Goal: Transaction & Acquisition: Purchase product/service

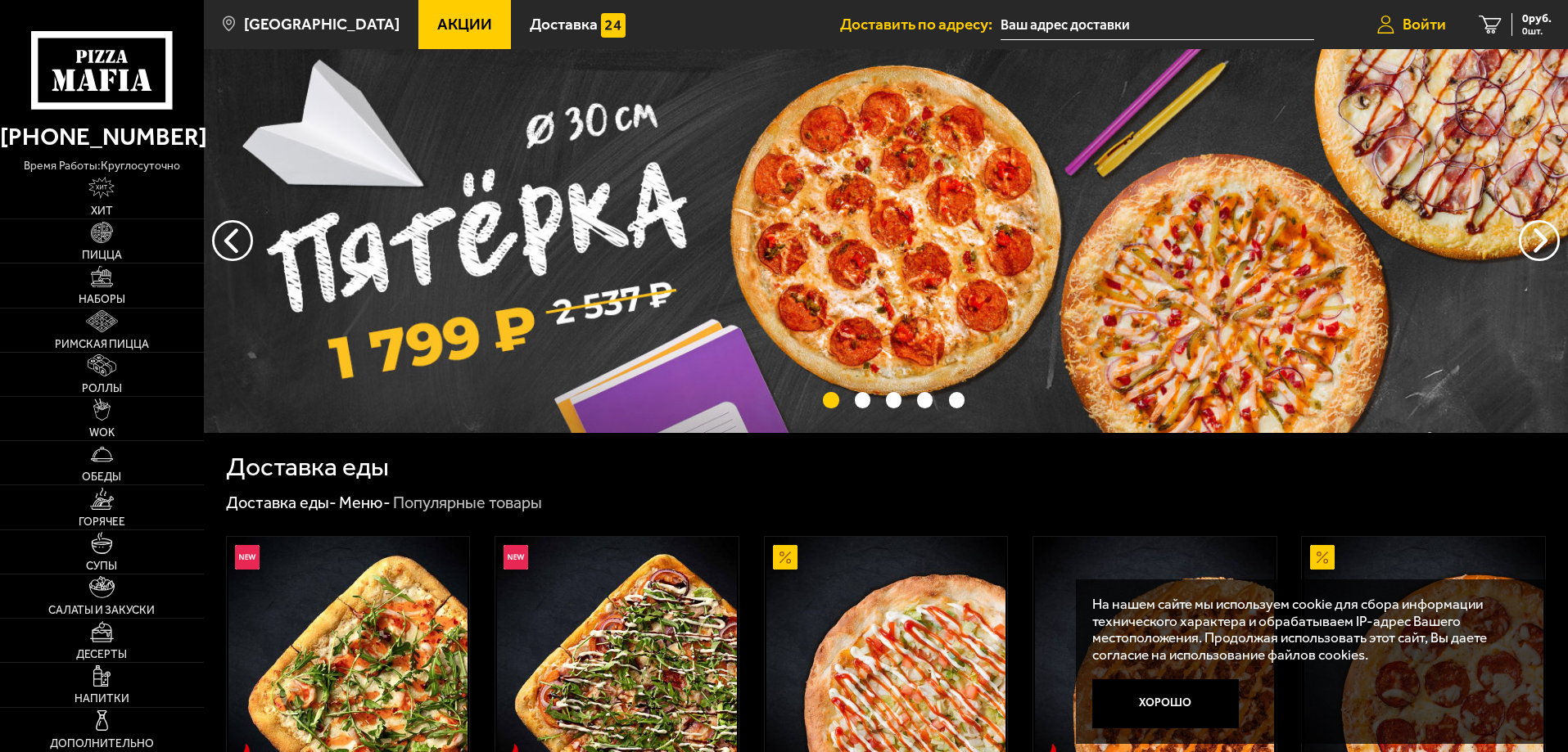
click at [1413, 28] on span "Войти" at bounding box center [1424, 24] width 44 height 15
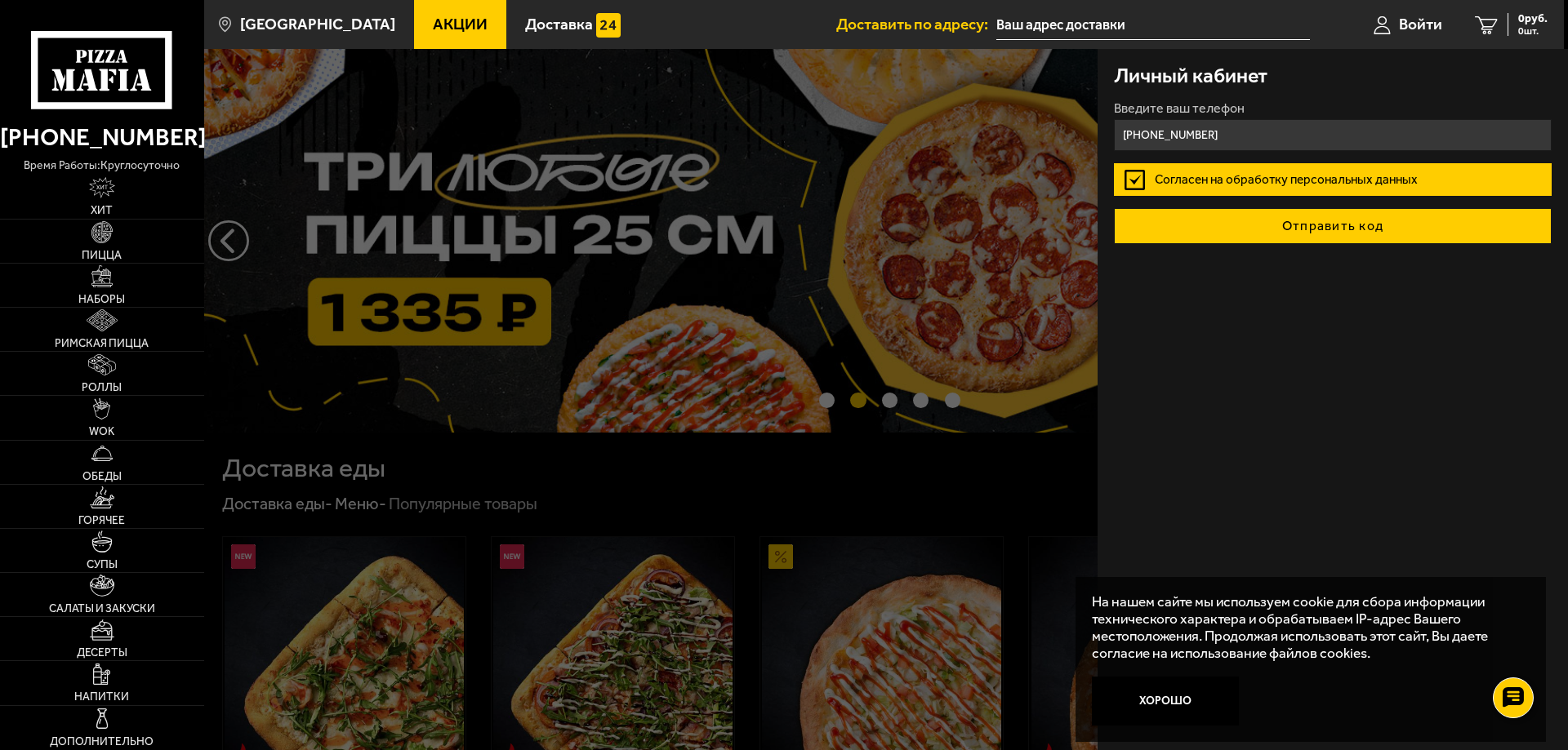
type input "[PHONE_NUMBER]"
click at [1295, 234] on button "Отправить код" at bounding box center [1333, 226] width 438 height 36
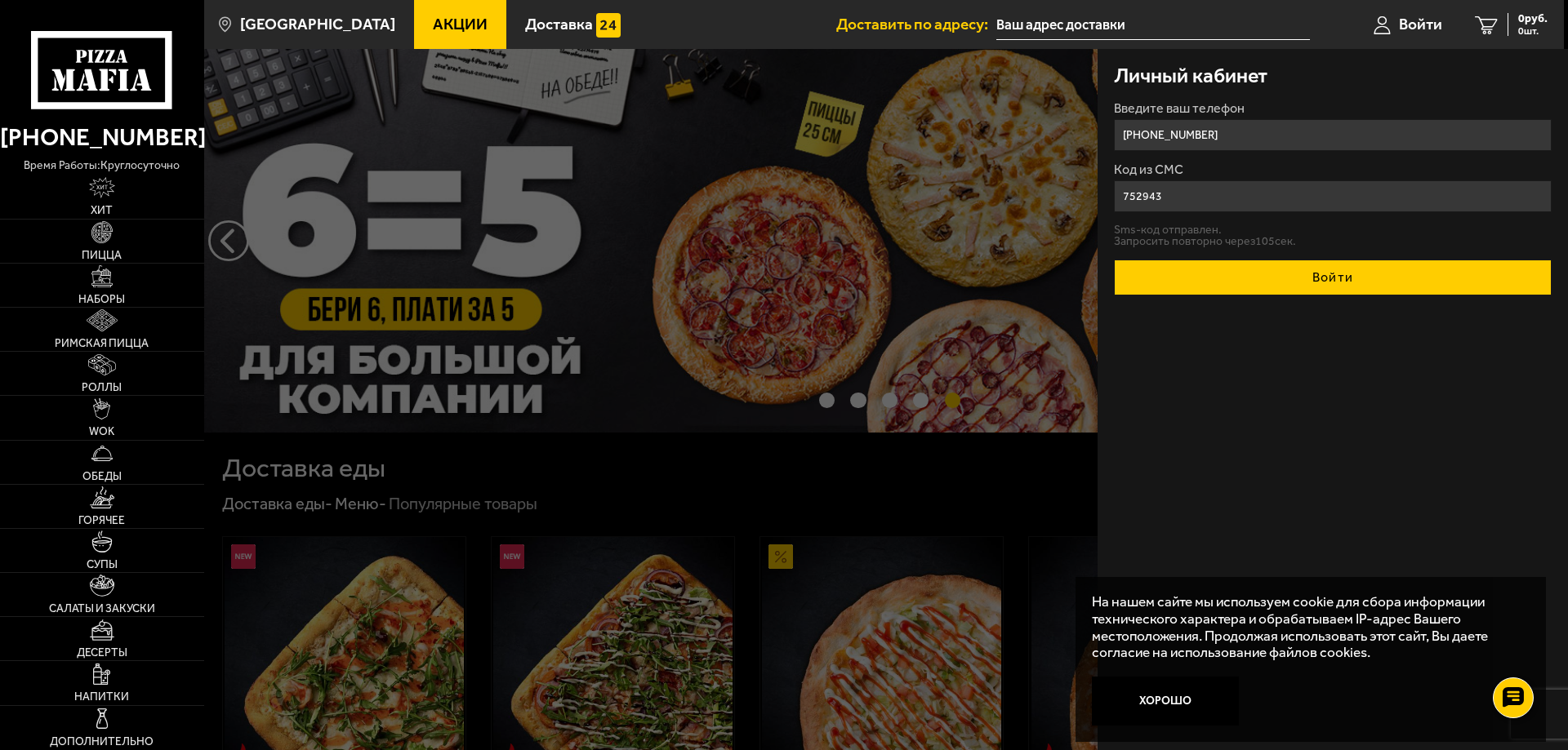
type input "752943"
click at [1268, 272] on button "Войти" at bounding box center [1333, 278] width 438 height 36
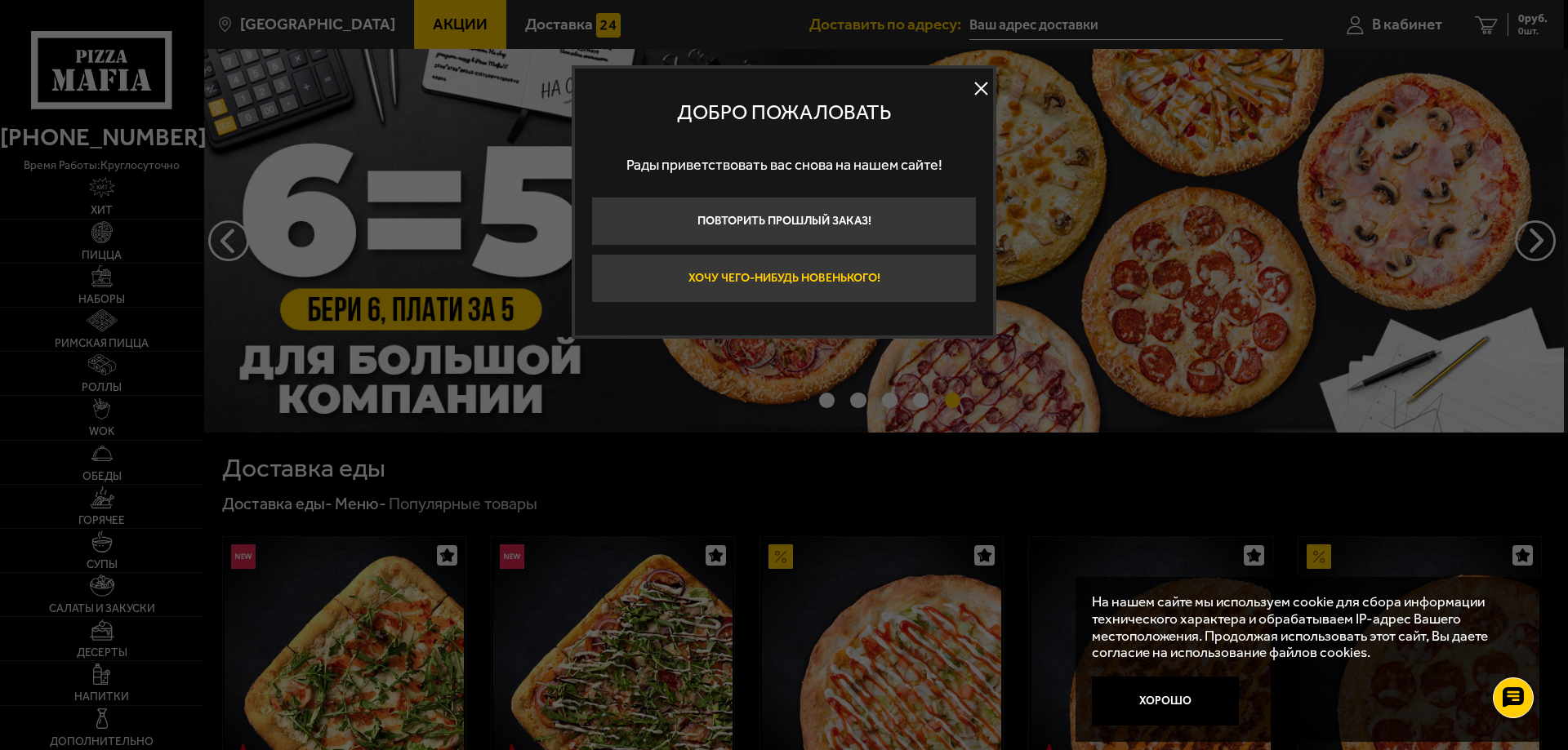
click at [857, 284] on button "Хочу чего-нибудь новенького!" at bounding box center [784, 278] width 385 height 49
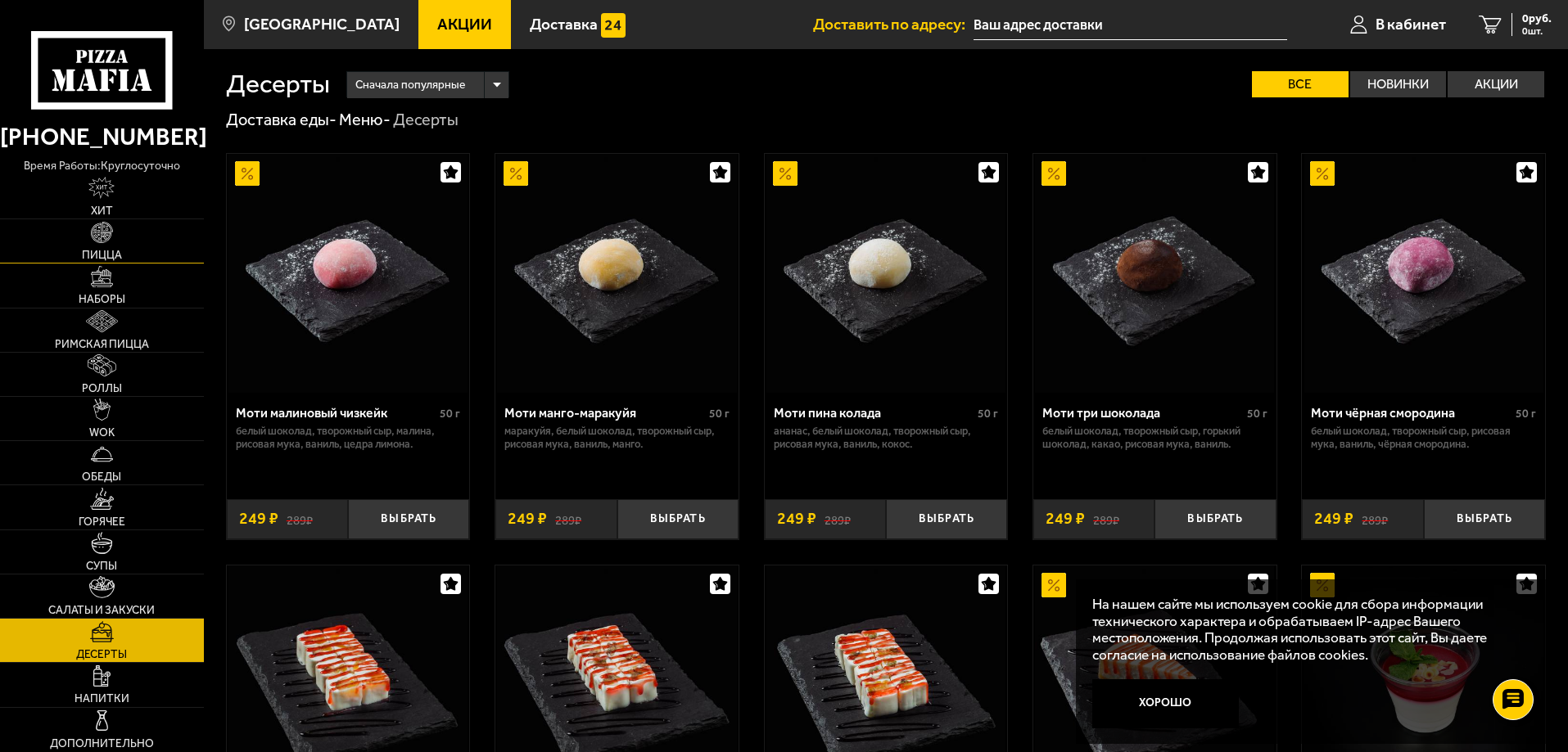
click at [104, 239] on img at bounding box center [102, 233] width 22 height 22
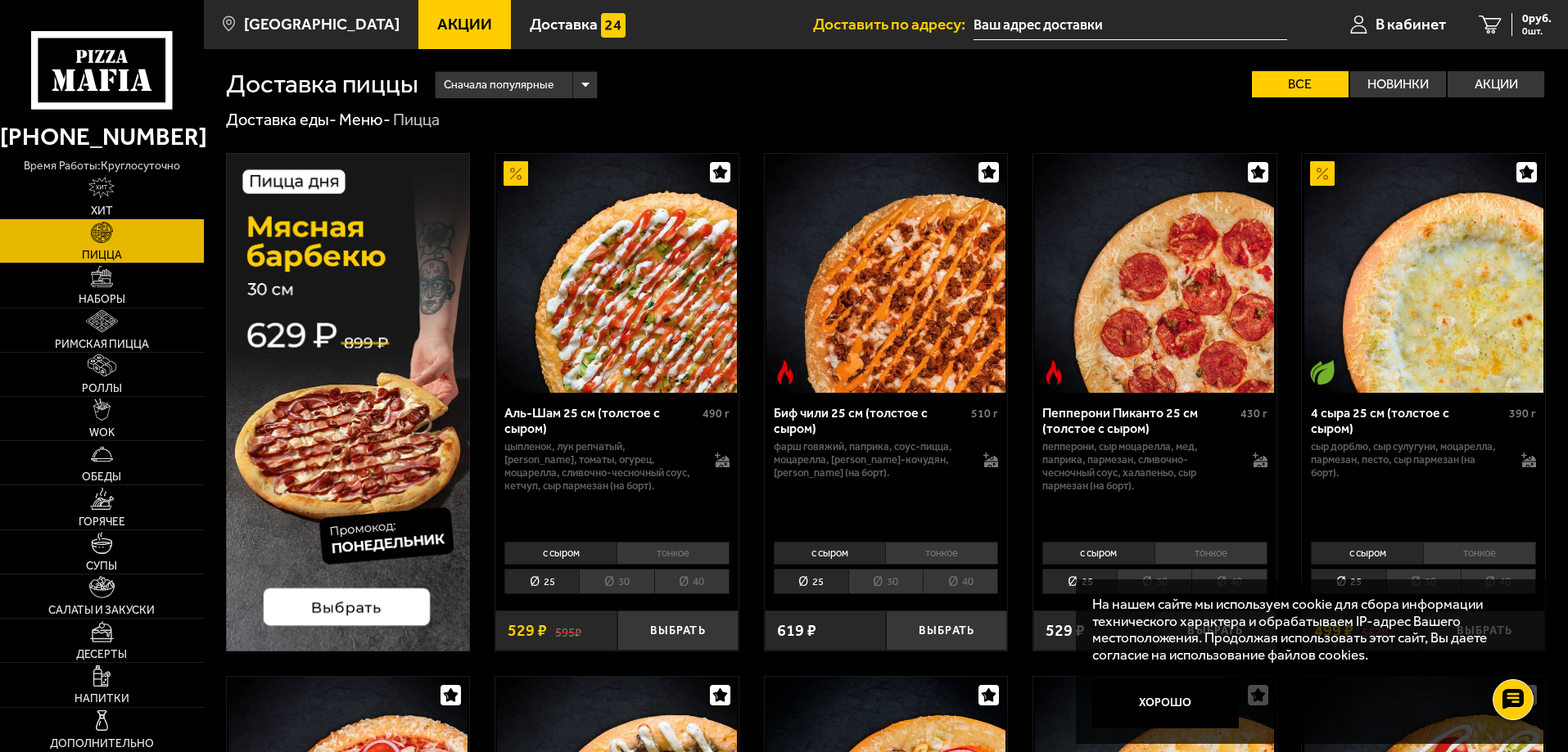
click at [697, 557] on li "тонкое" at bounding box center [673, 553] width 113 height 23
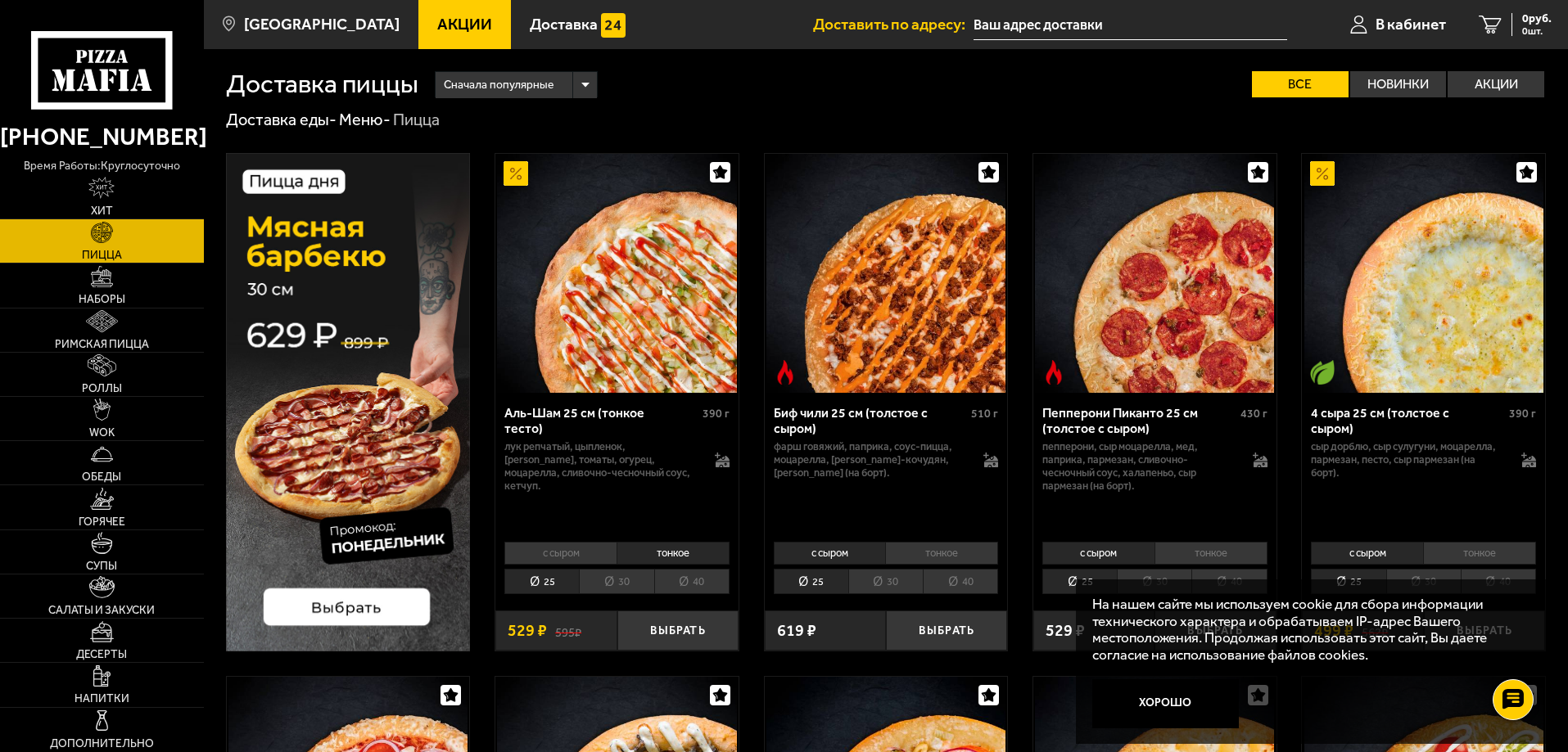
click at [694, 584] on li "40" at bounding box center [692, 582] width 75 height 26
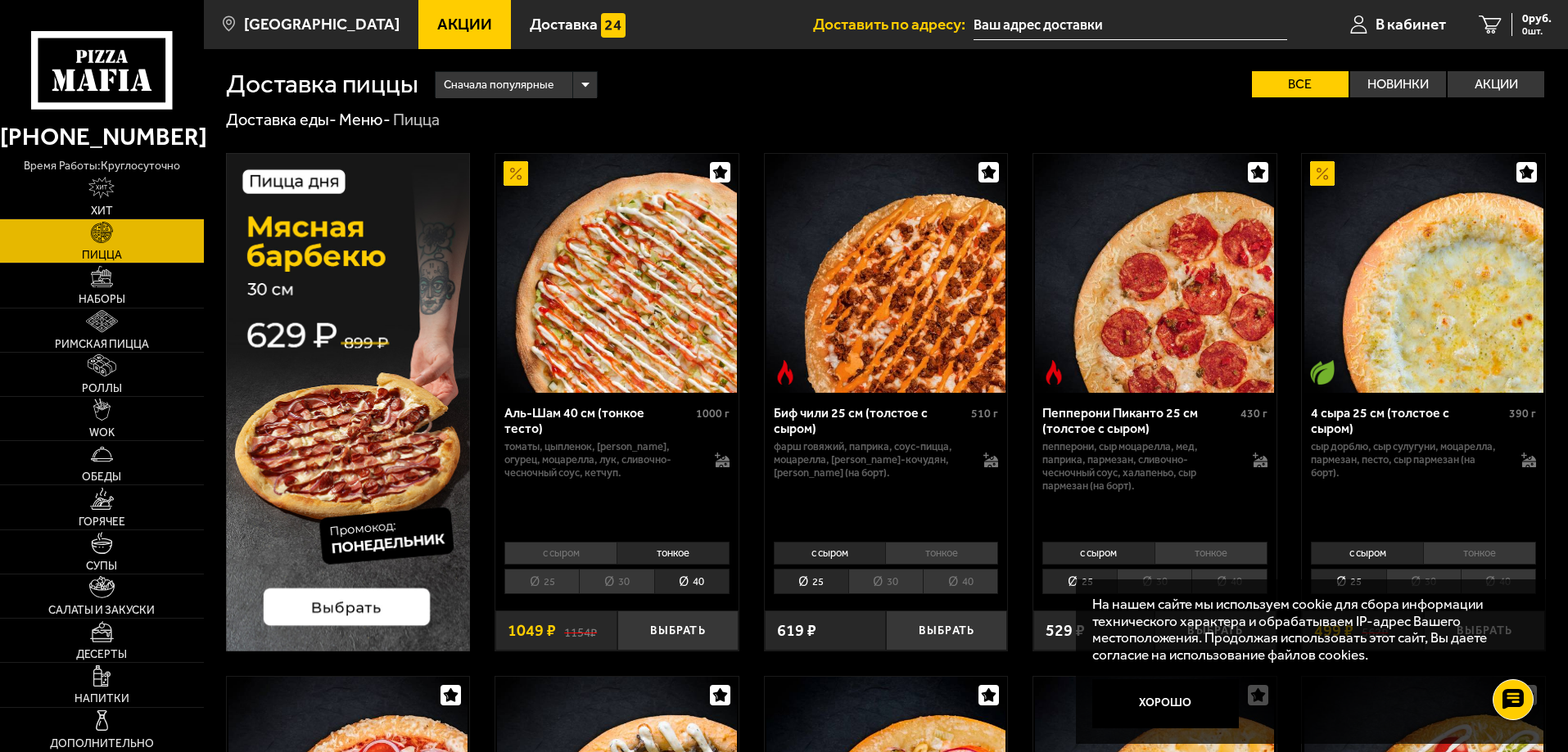
click at [567, 551] on li "с сыром" at bounding box center [560, 553] width 112 height 23
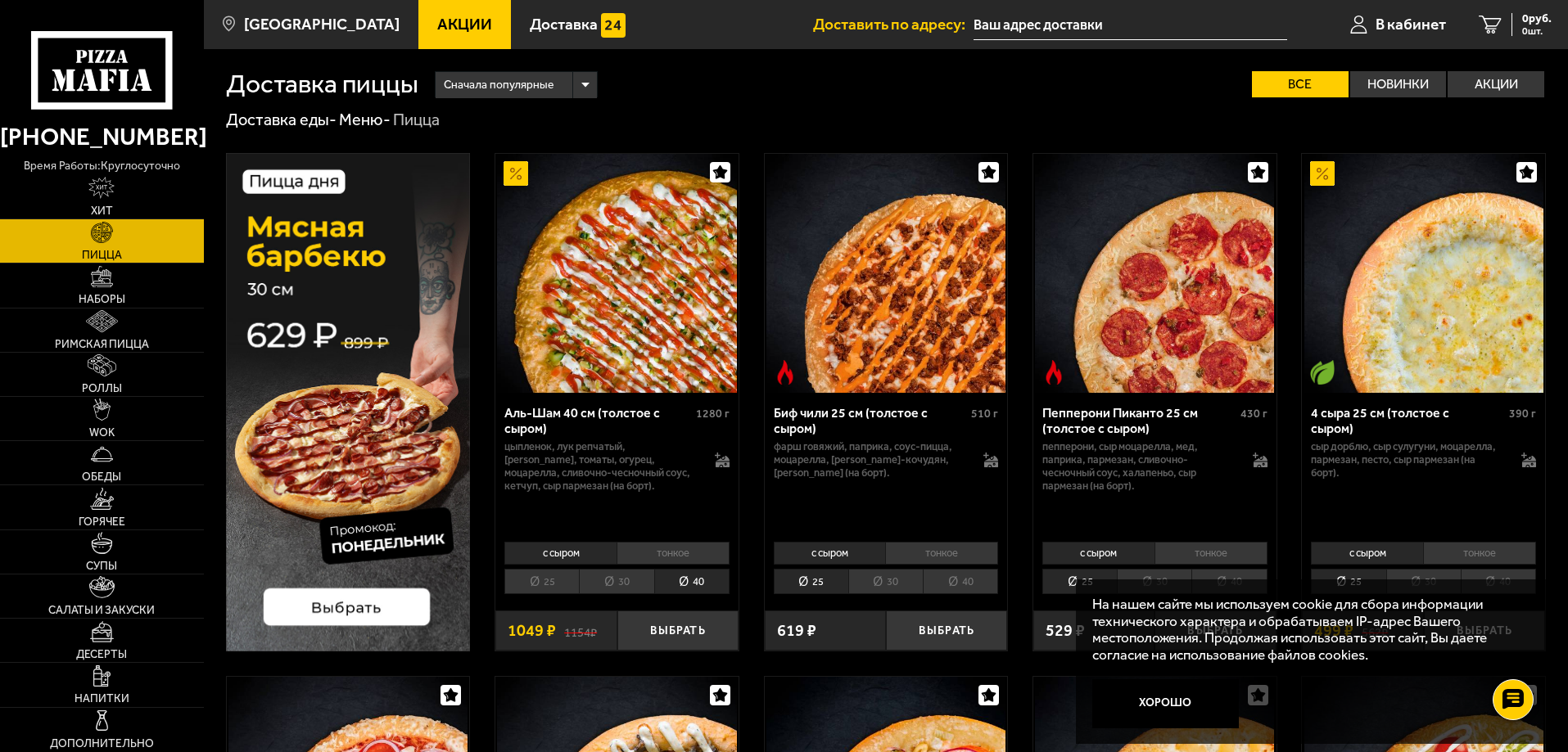
click at [607, 582] on li "30" at bounding box center [616, 582] width 75 height 26
click at [1186, 701] on button "Хорошо" at bounding box center [1166, 703] width 147 height 49
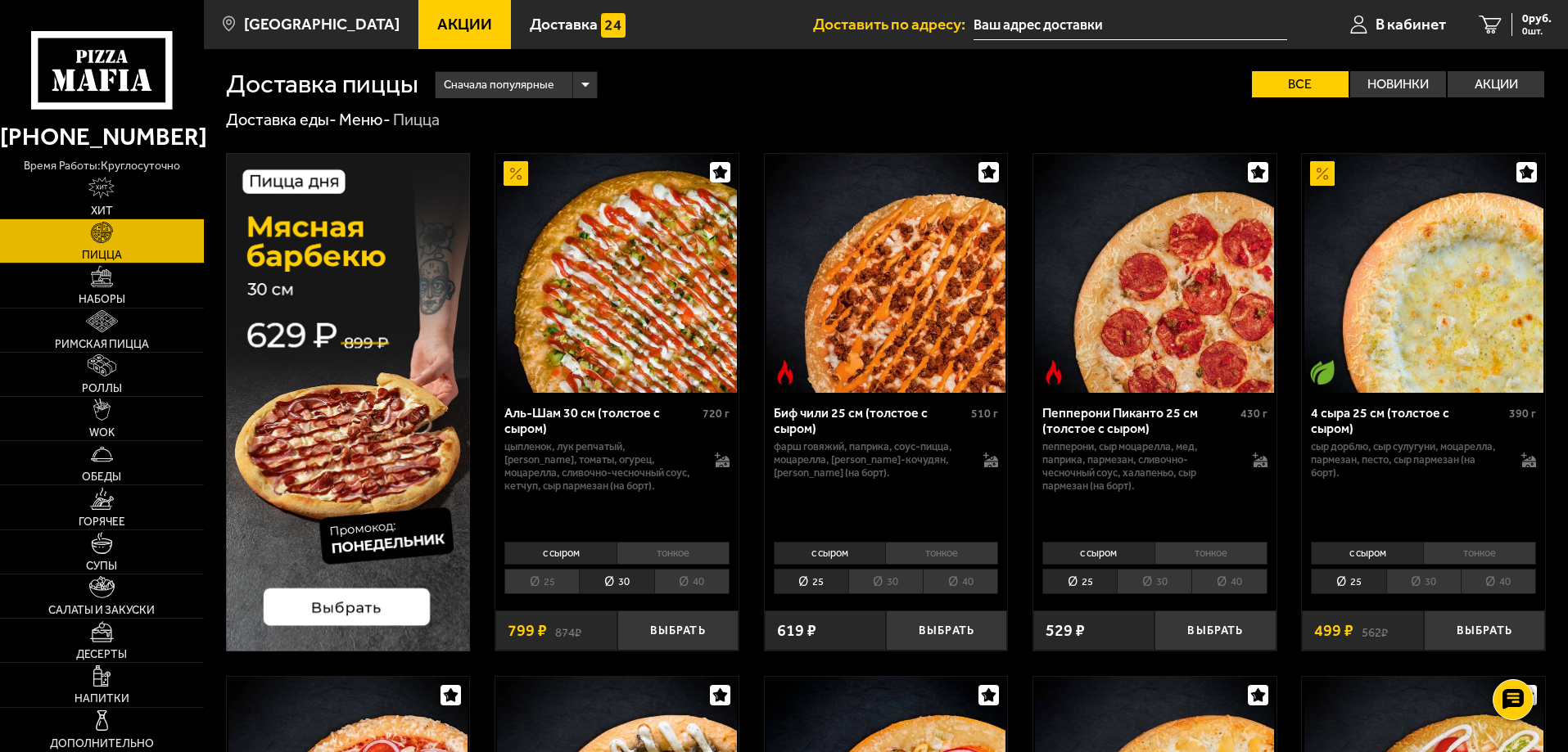
click at [361, 610] on img at bounding box center [349, 403] width 245 height 498
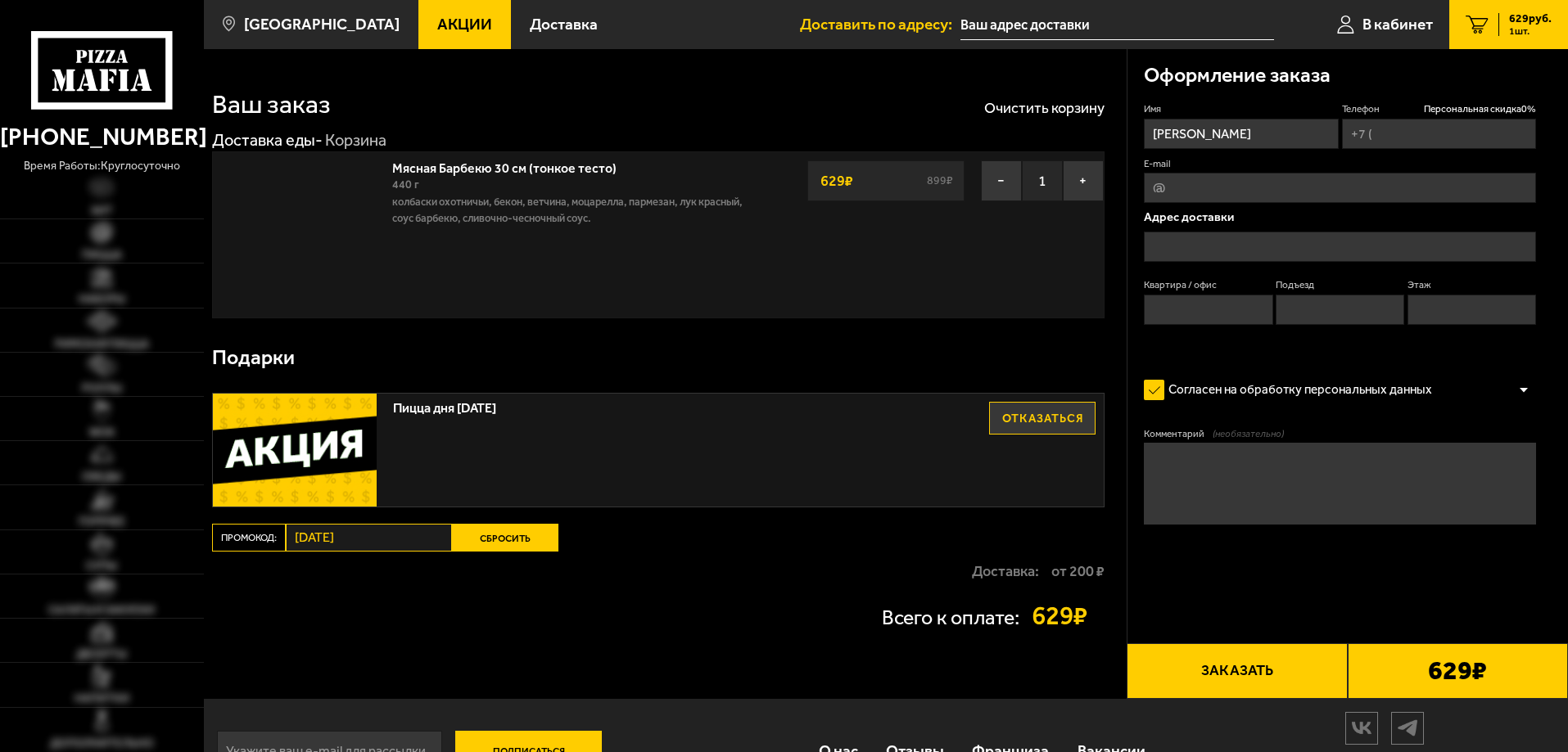
type input "[PHONE_NUMBER]"
type input "улица Оптиков, 6Н"
type input "0"
type input "1"
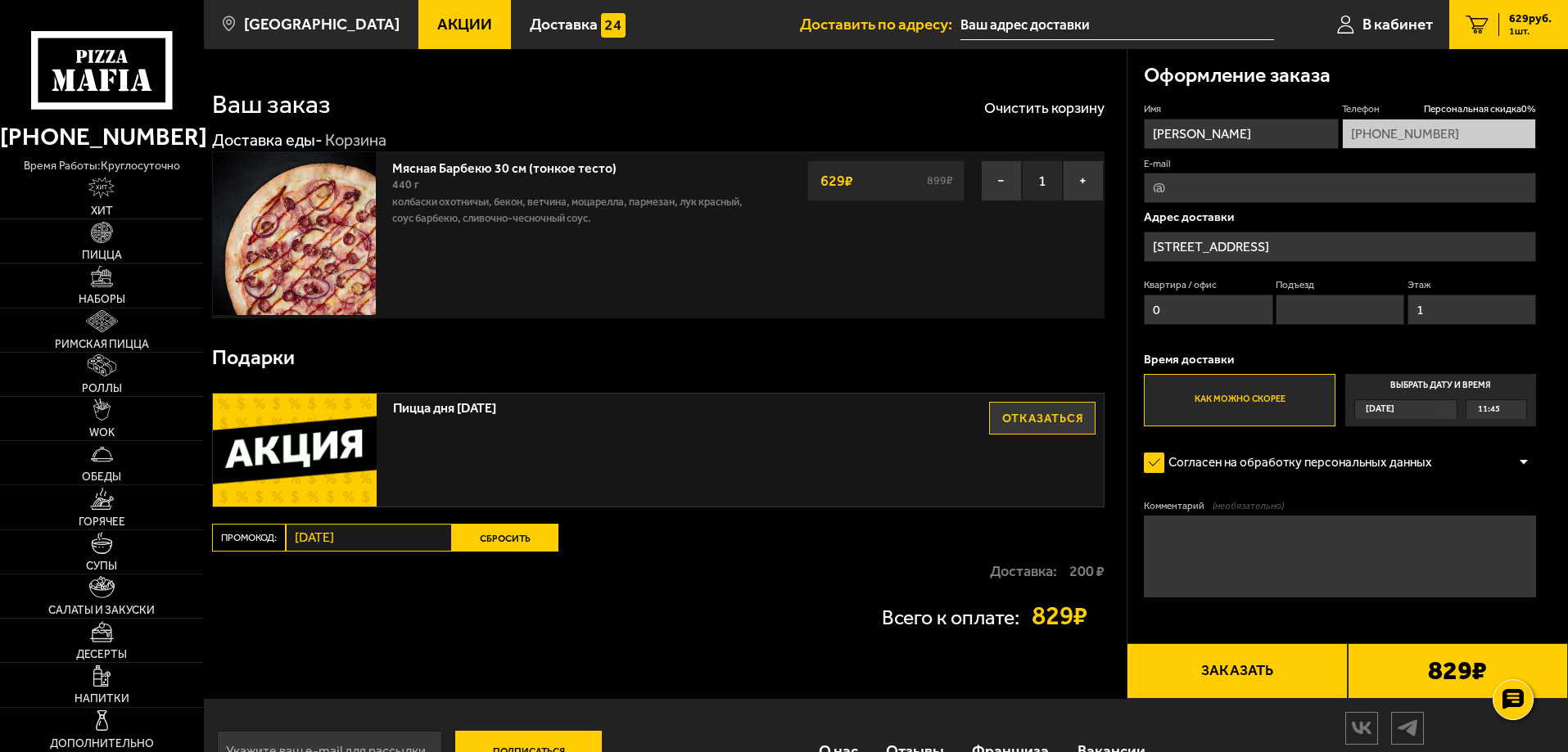
click at [1229, 545] on textarea "Комментарий (необязательно)" at bounding box center [1340, 557] width 392 height 82
click at [113, 256] on span "Пицца" at bounding box center [102, 254] width 40 height 11
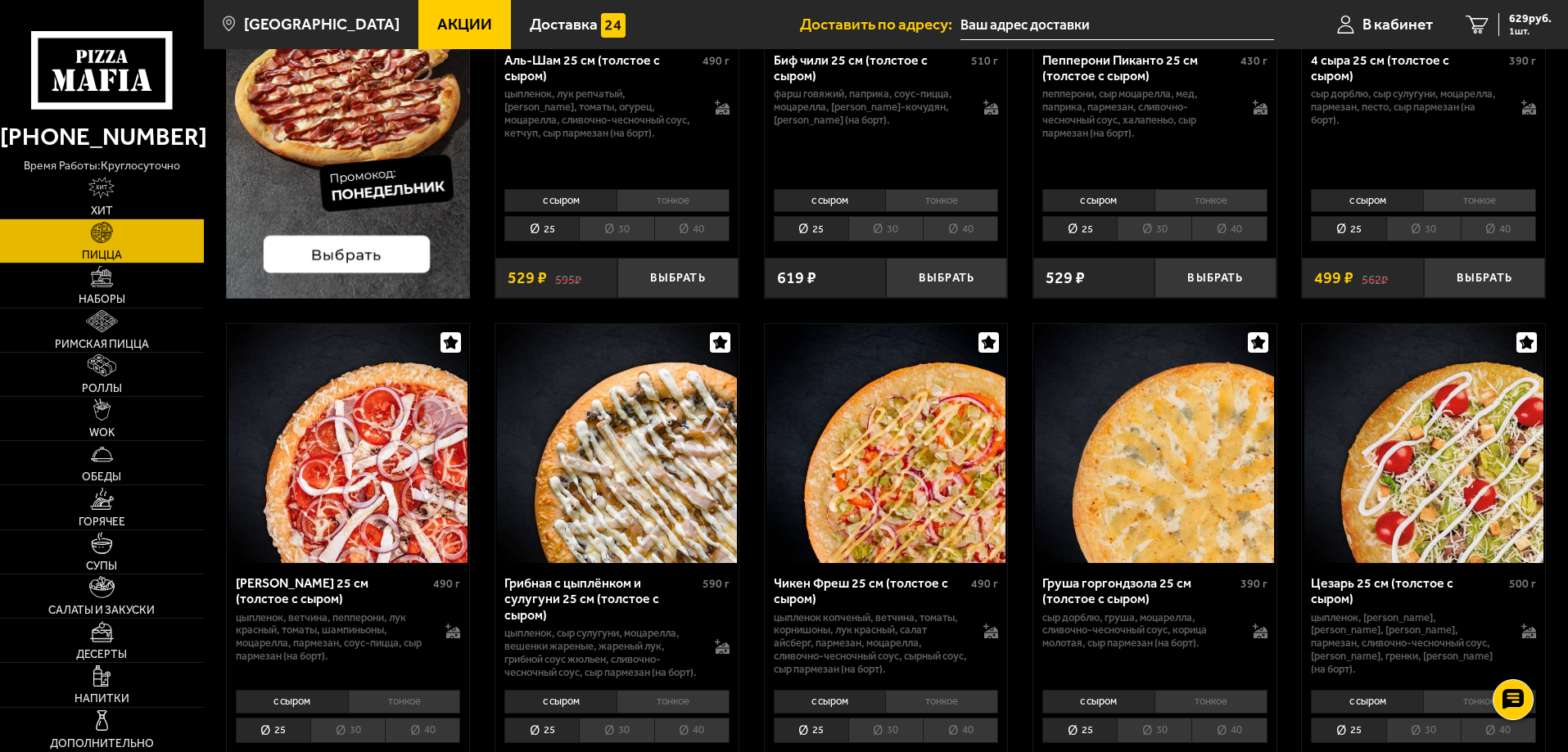
scroll to position [491, 0]
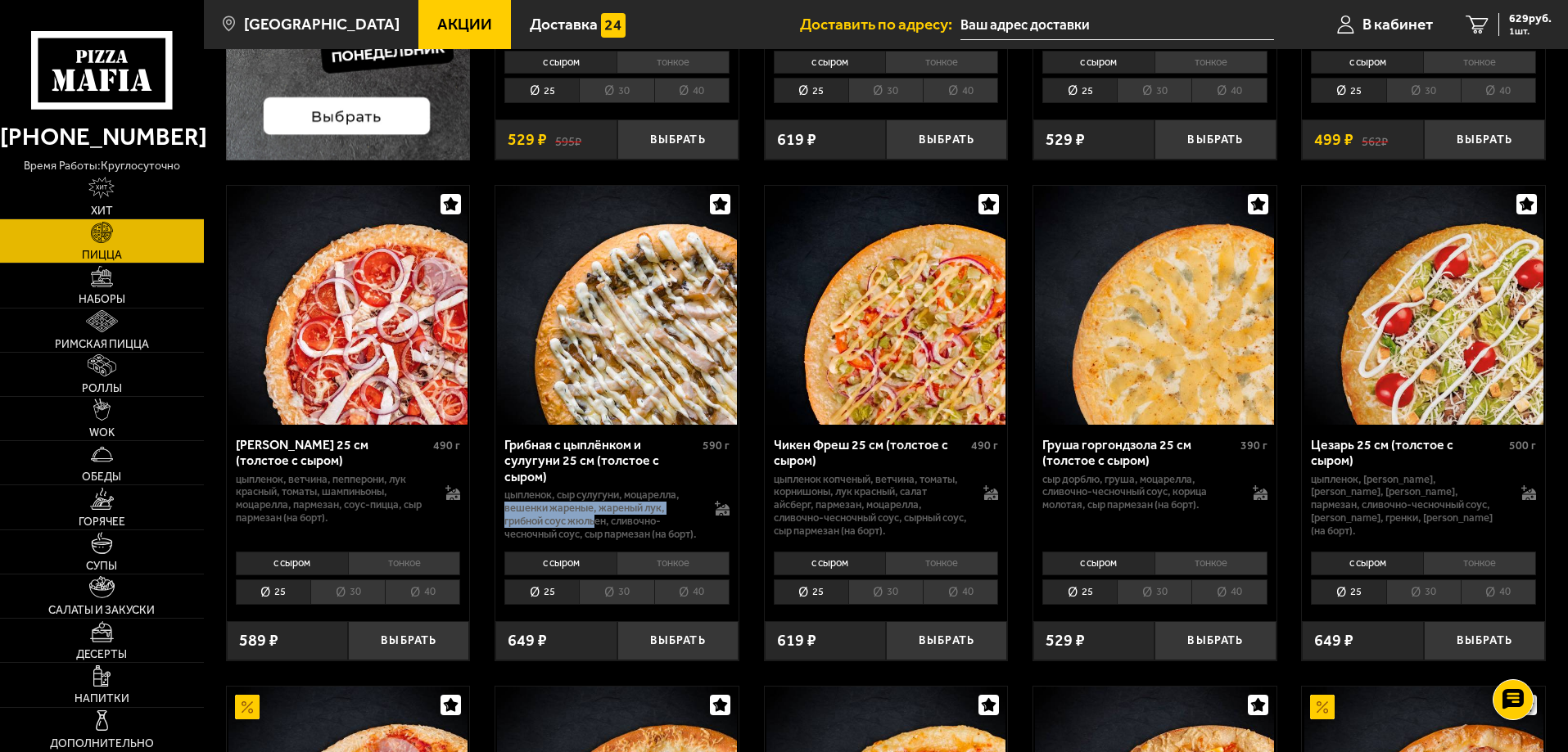
drag, startPoint x: 505, startPoint y: 507, endPoint x: 600, endPoint y: 524, distance: 96.5
click at [600, 524] on p "цыпленок, сыр сулугуни, моцарелла, вешенки жареные, жареный лук, грибной соус Ж…" at bounding box center [601, 515] width 194 height 52
click at [648, 536] on p "цыпленок, сыр сулугуни, моцарелла, вешенки жареные, жареный лук, грибной соус Ж…" at bounding box center [601, 515] width 194 height 52
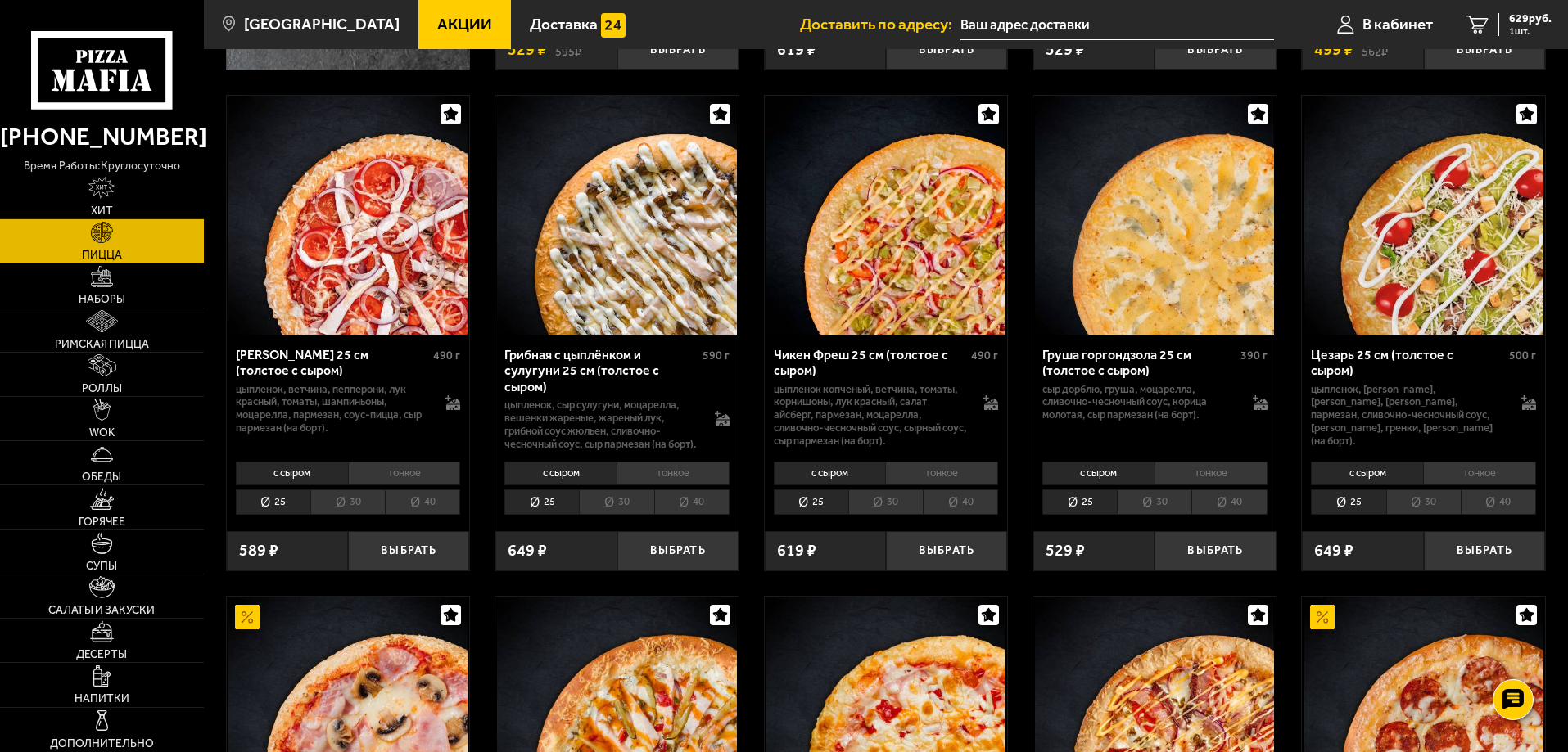
scroll to position [573, 0]
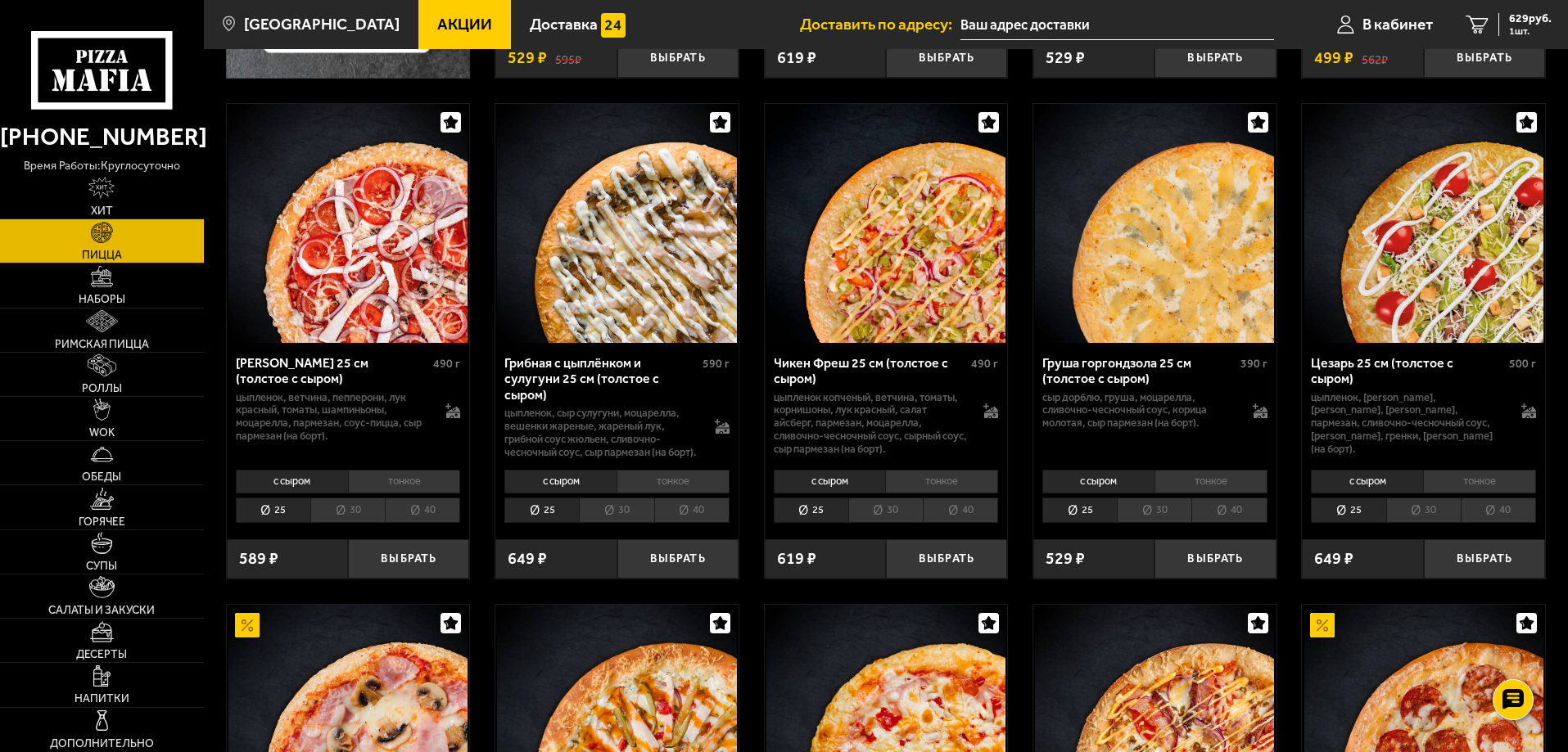
click at [628, 522] on li "30" at bounding box center [616, 510] width 75 height 26
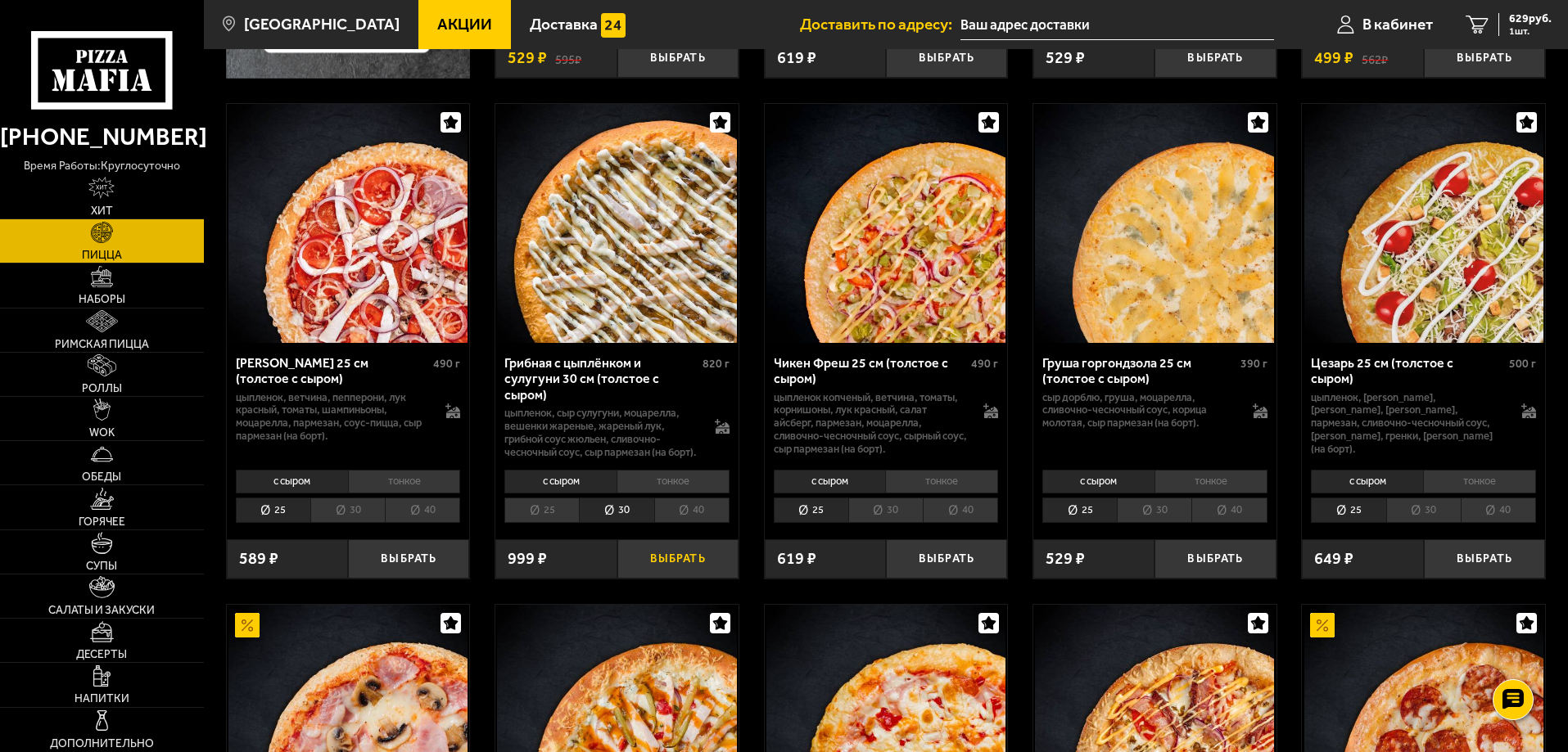
click at [674, 578] on button "Выбрать" at bounding box center [678, 559] width 121 height 40
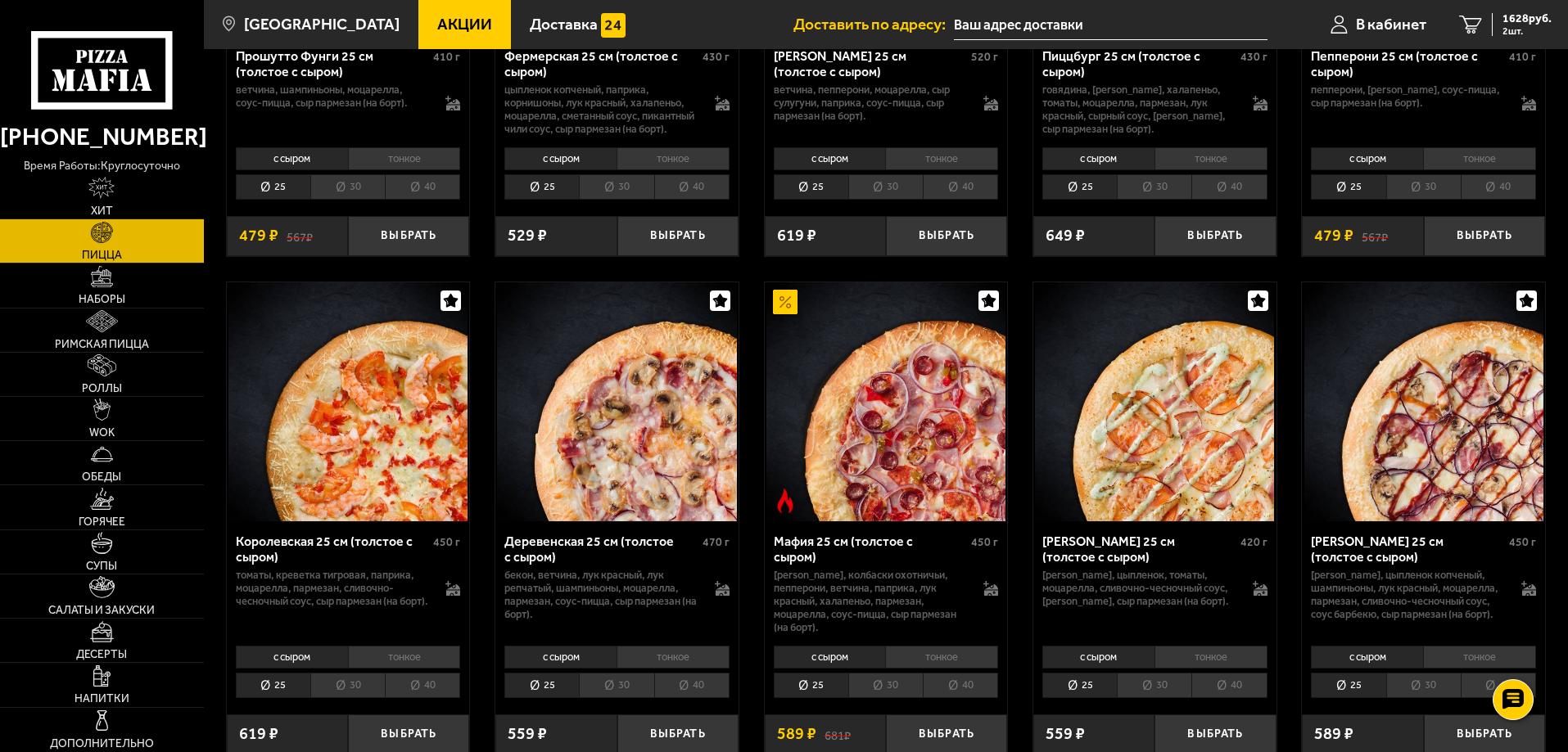
scroll to position [1473, 0]
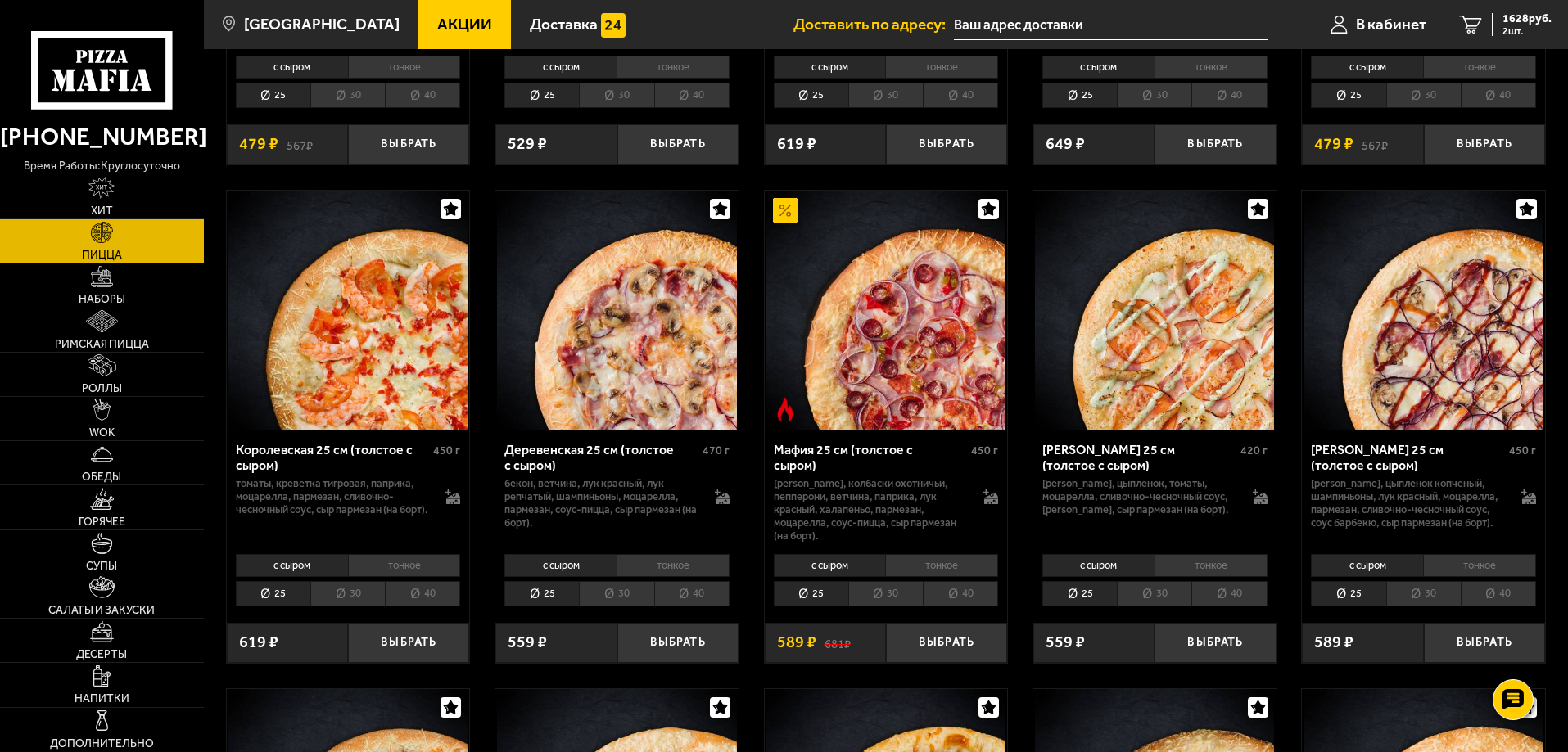
click at [661, 577] on li "тонкое" at bounding box center [673, 565] width 113 height 23
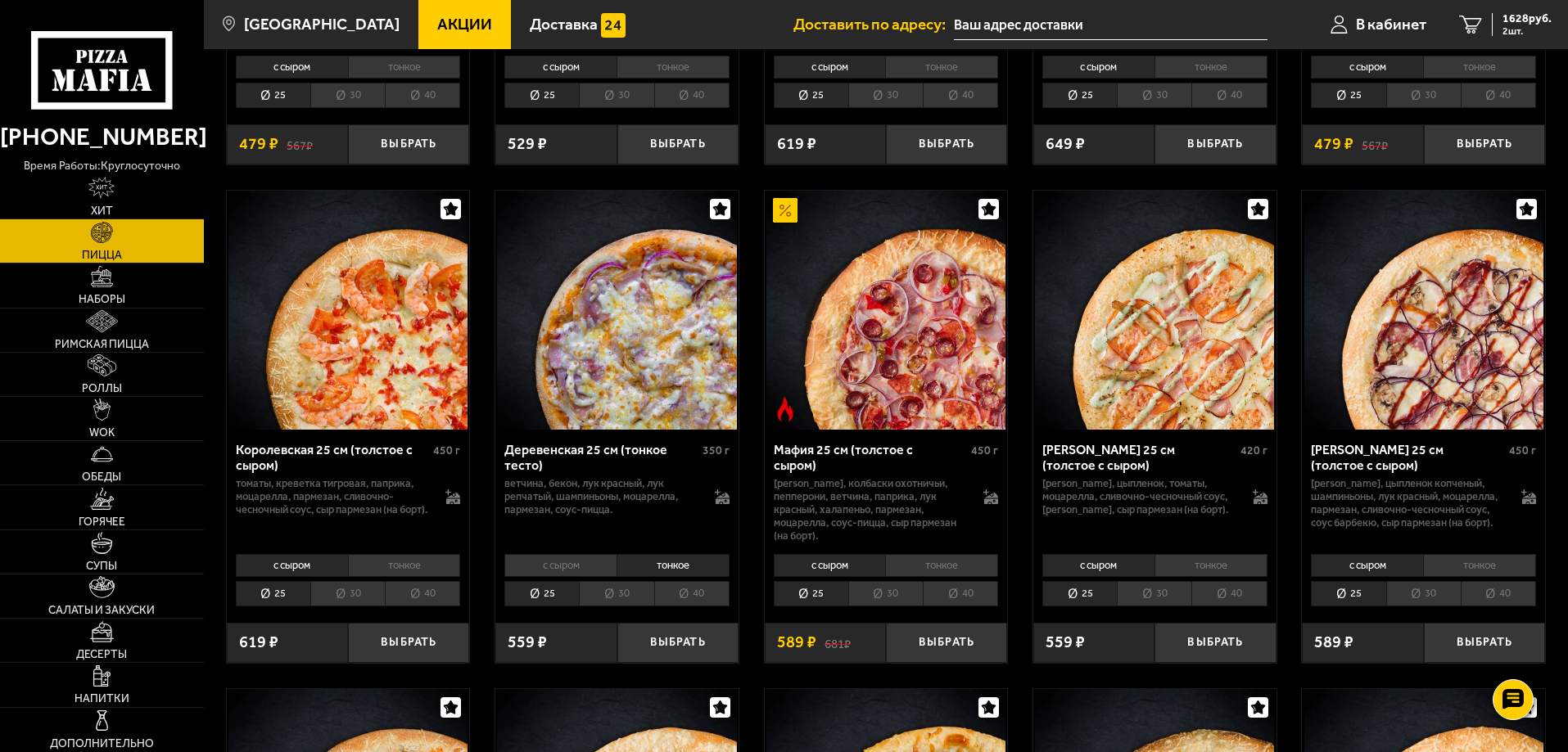
click at [534, 575] on li "с сыром" at bounding box center [560, 565] width 112 height 23
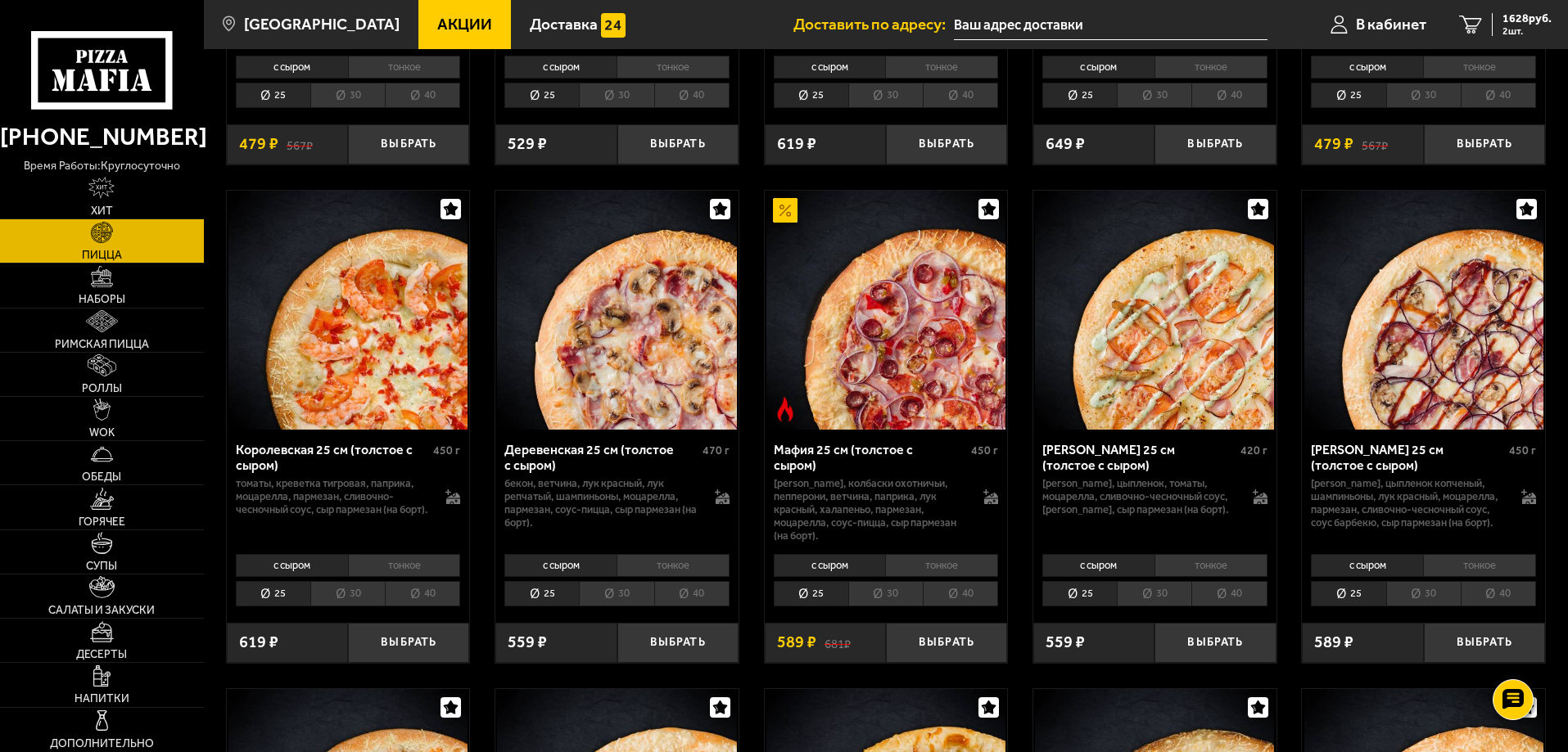
click at [604, 606] on li "30" at bounding box center [616, 594] width 75 height 26
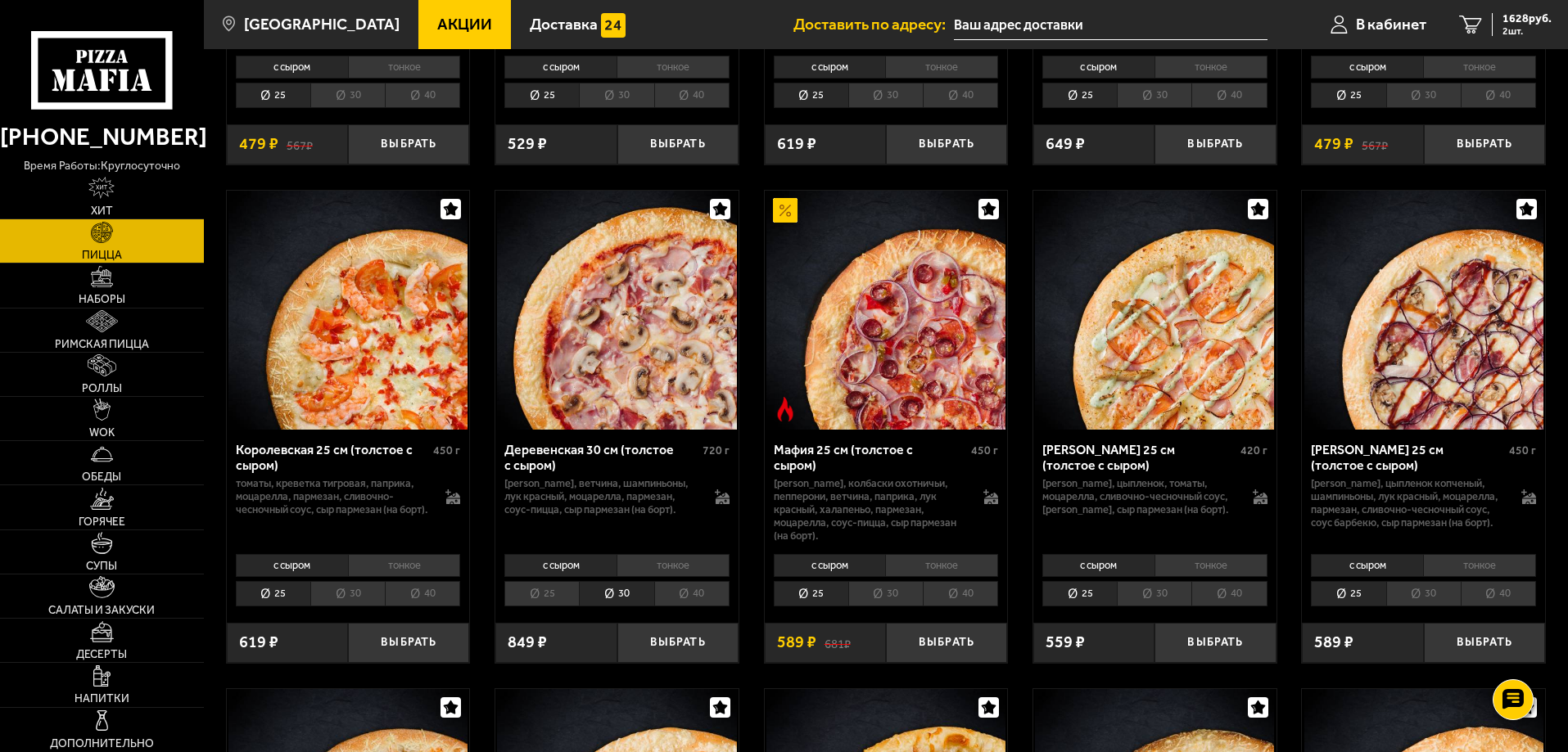
click at [684, 577] on li "тонкое" at bounding box center [673, 565] width 113 height 23
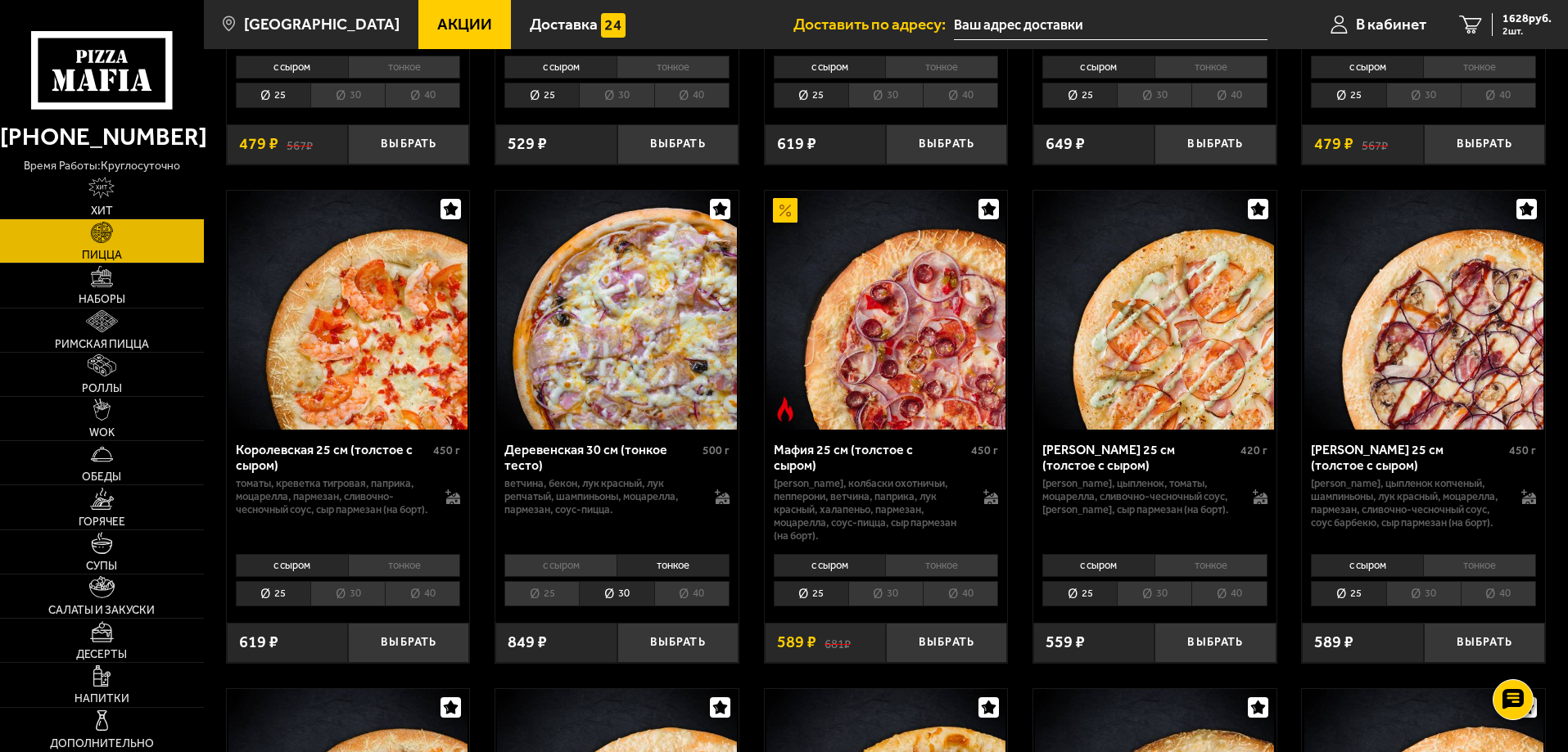
click at [572, 577] on li "с сыром" at bounding box center [560, 565] width 112 height 23
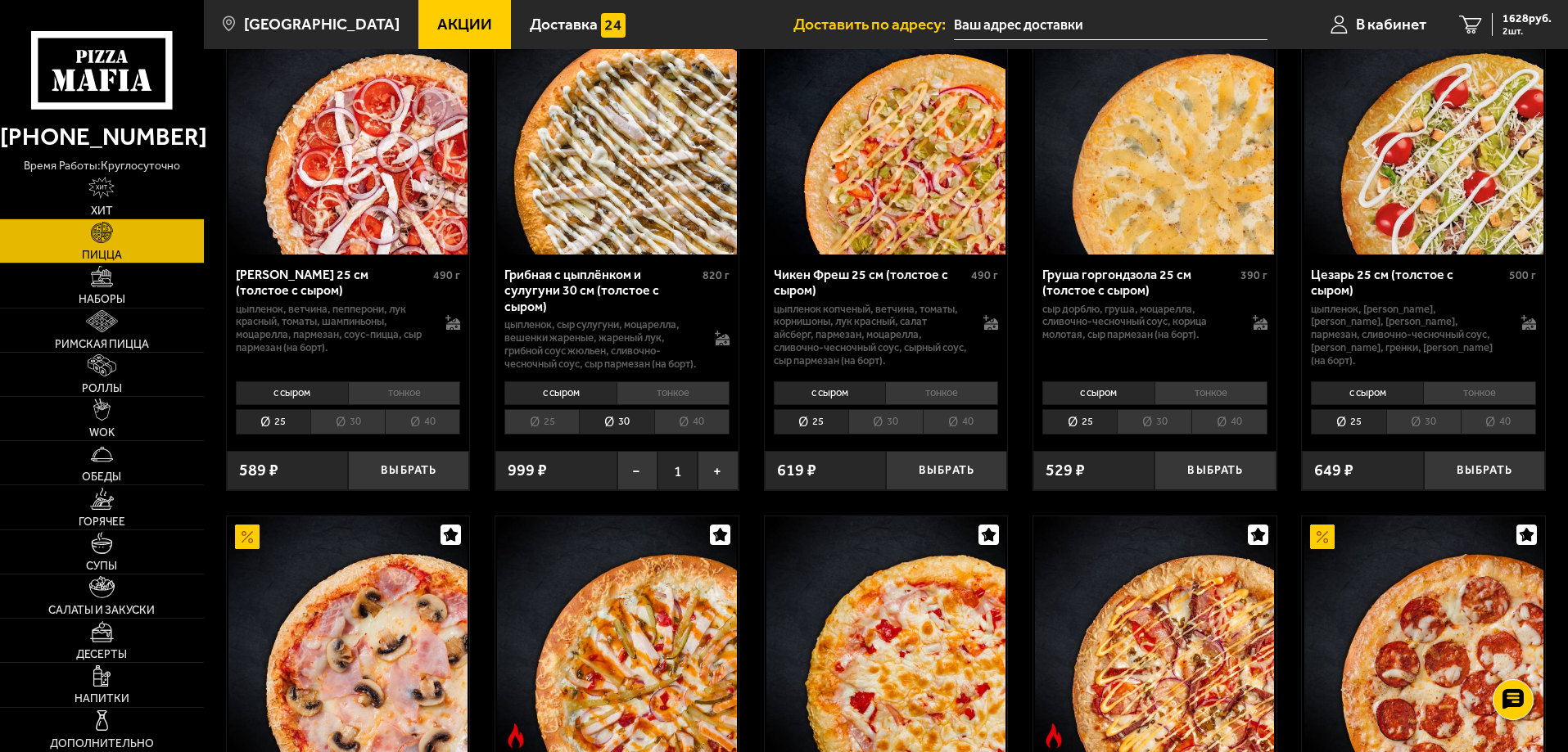
scroll to position [573, 0]
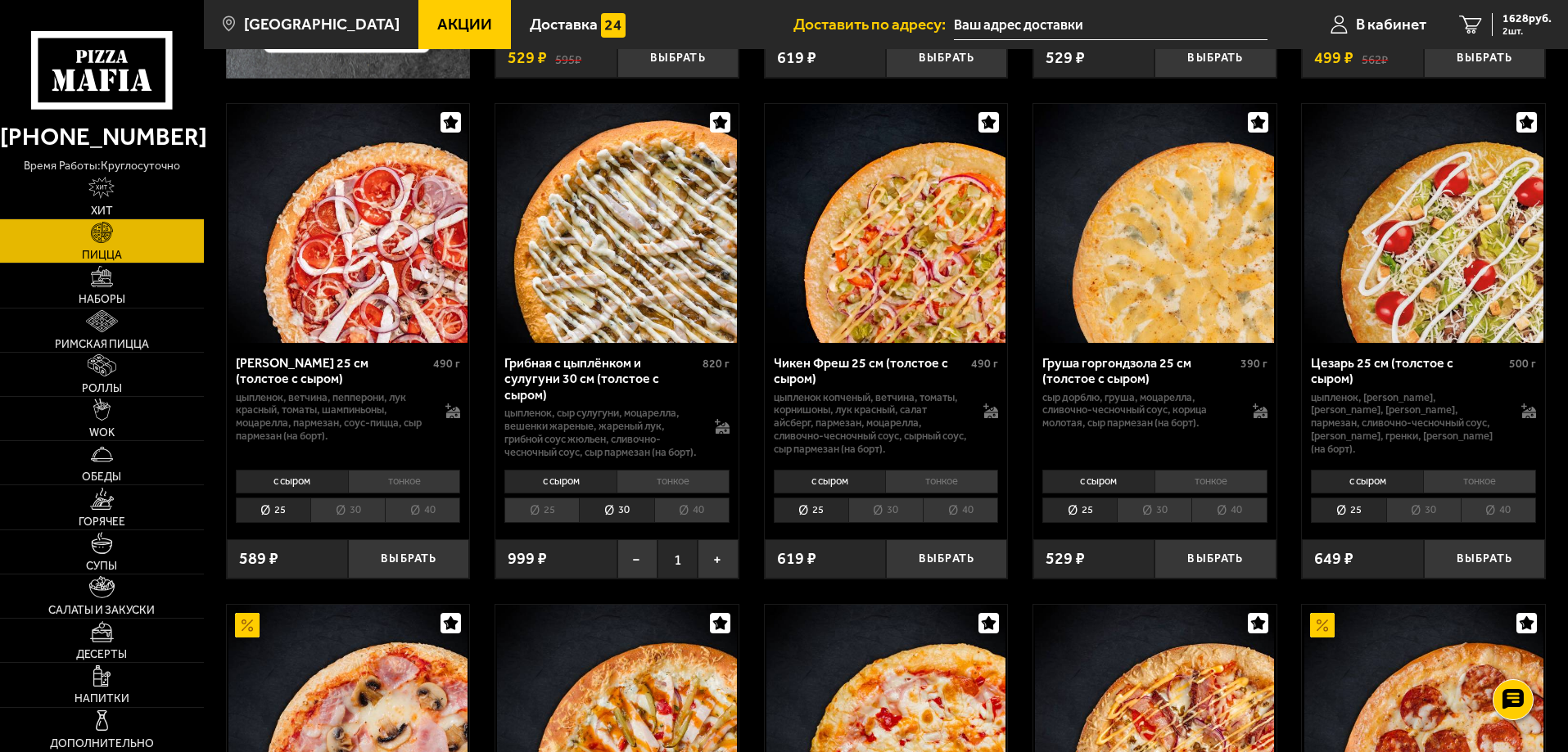
click at [342, 516] on li "30" at bounding box center [347, 510] width 75 height 26
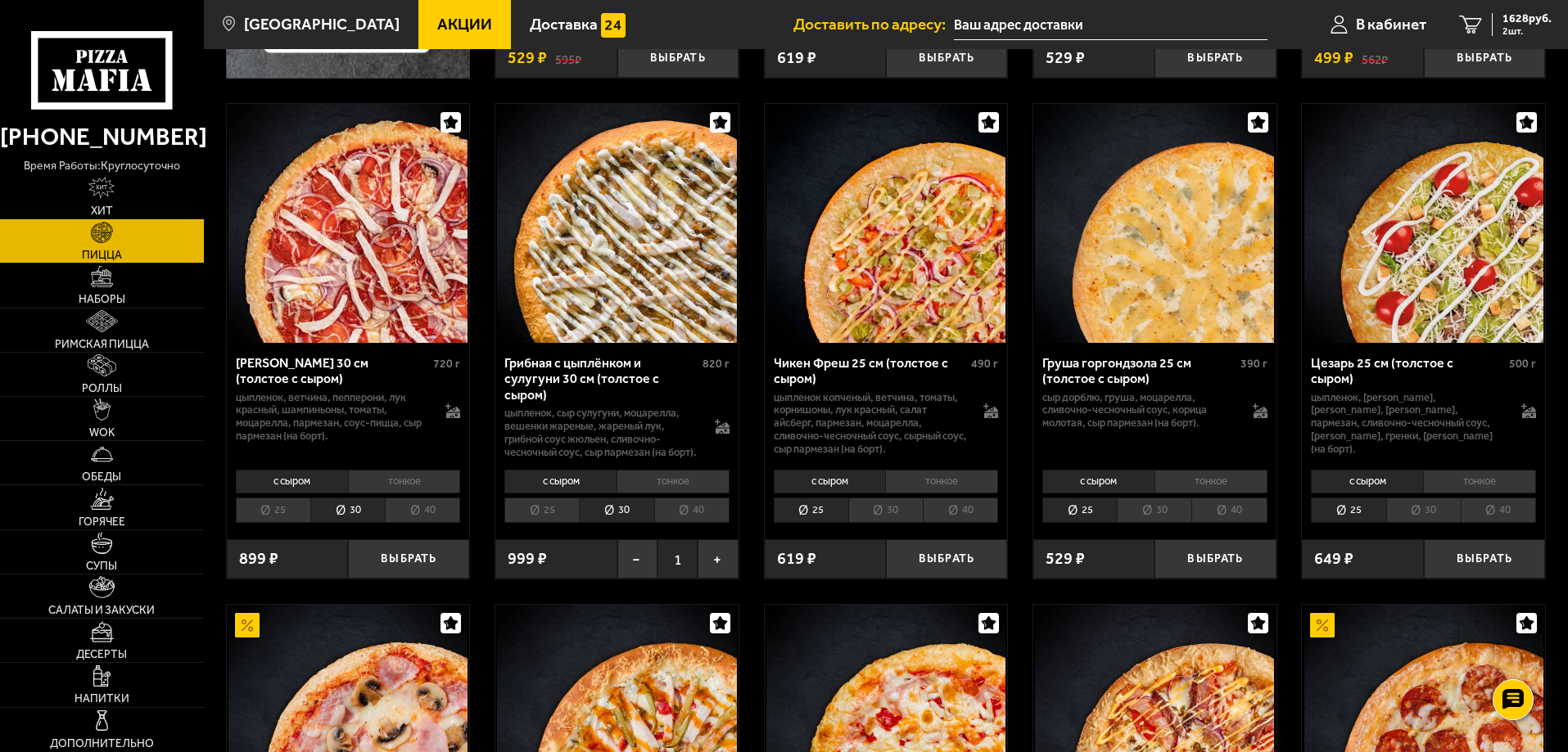
click at [422, 492] on li "тонкое" at bounding box center [404, 481] width 113 height 23
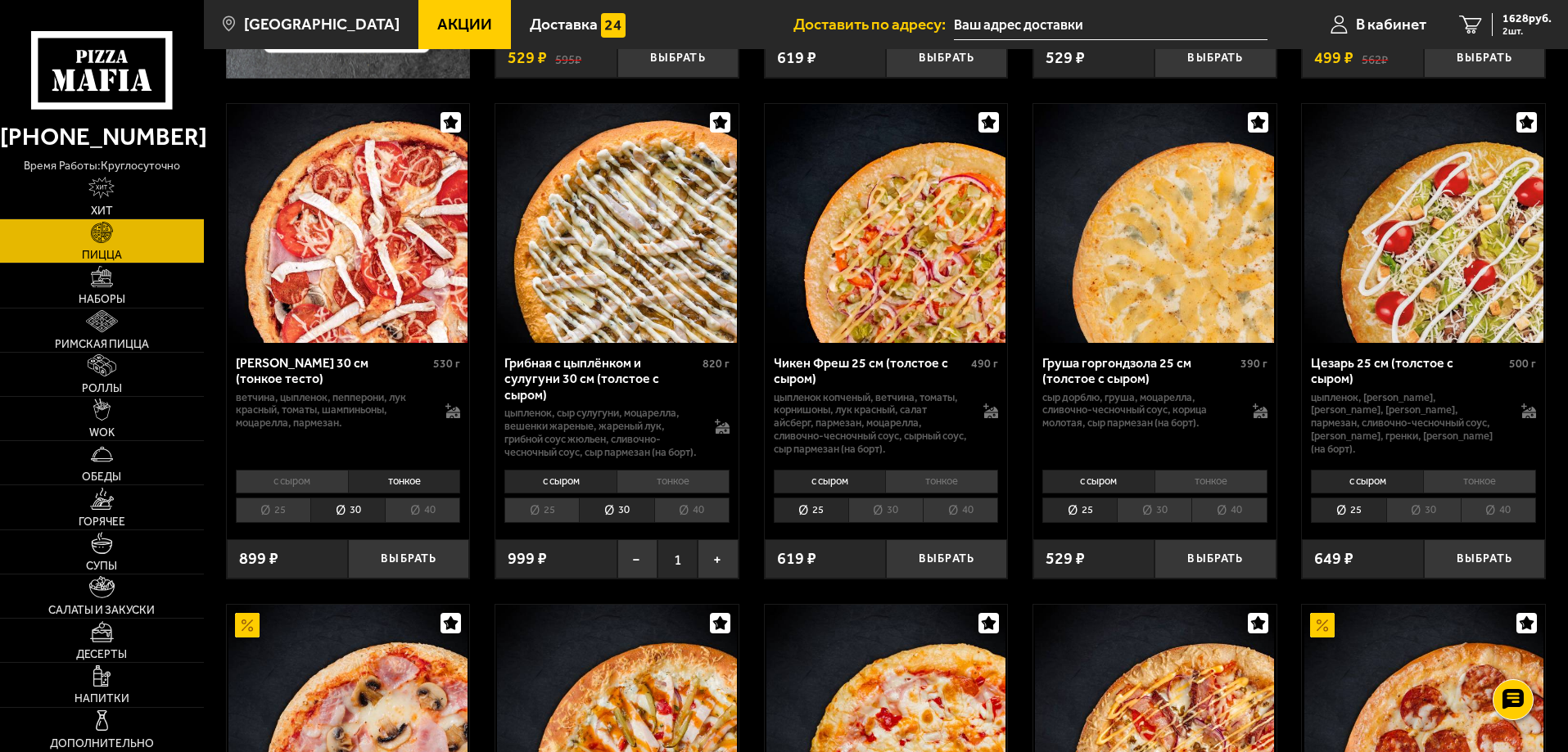
click at [316, 492] on li "с сыром" at bounding box center [291, 481] width 112 height 23
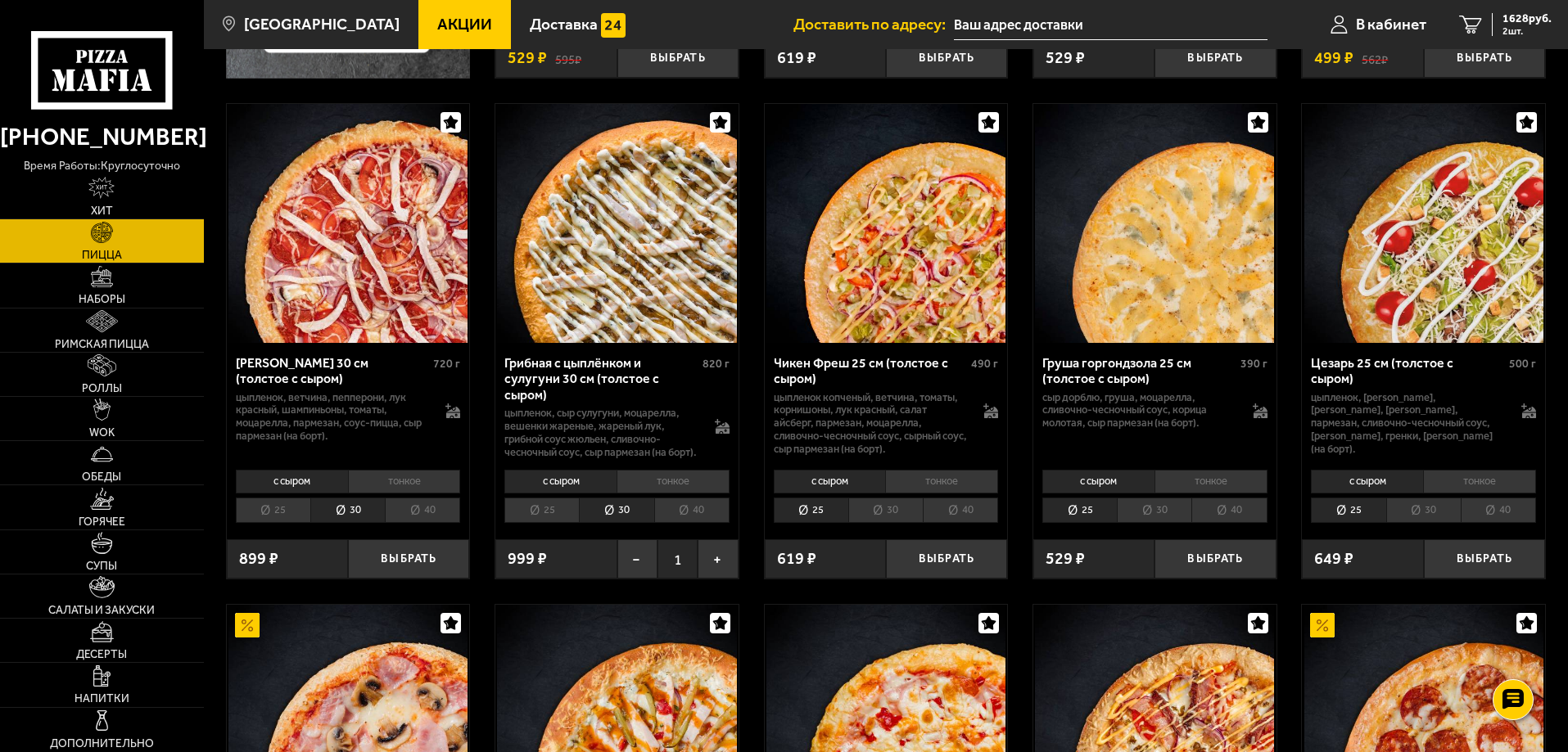
click at [397, 492] on li "тонкое" at bounding box center [404, 481] width 113 height 23
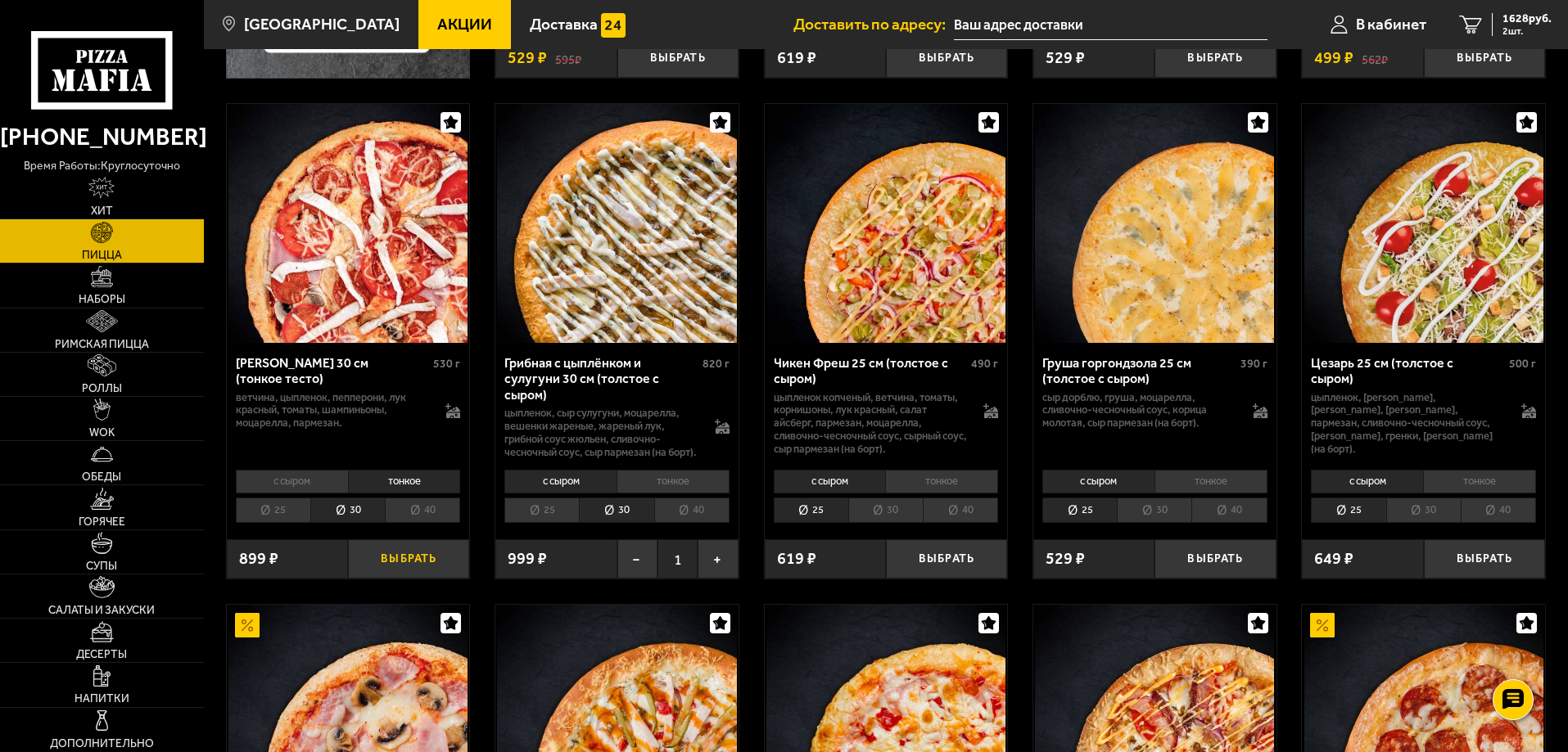
click at [420, 571] on button "Выбрать" at bounding box center [408, 559] width 121 height 40
click at [116, 693] on span "Напитки" at bounding box center [102, 698] width 55 height 11
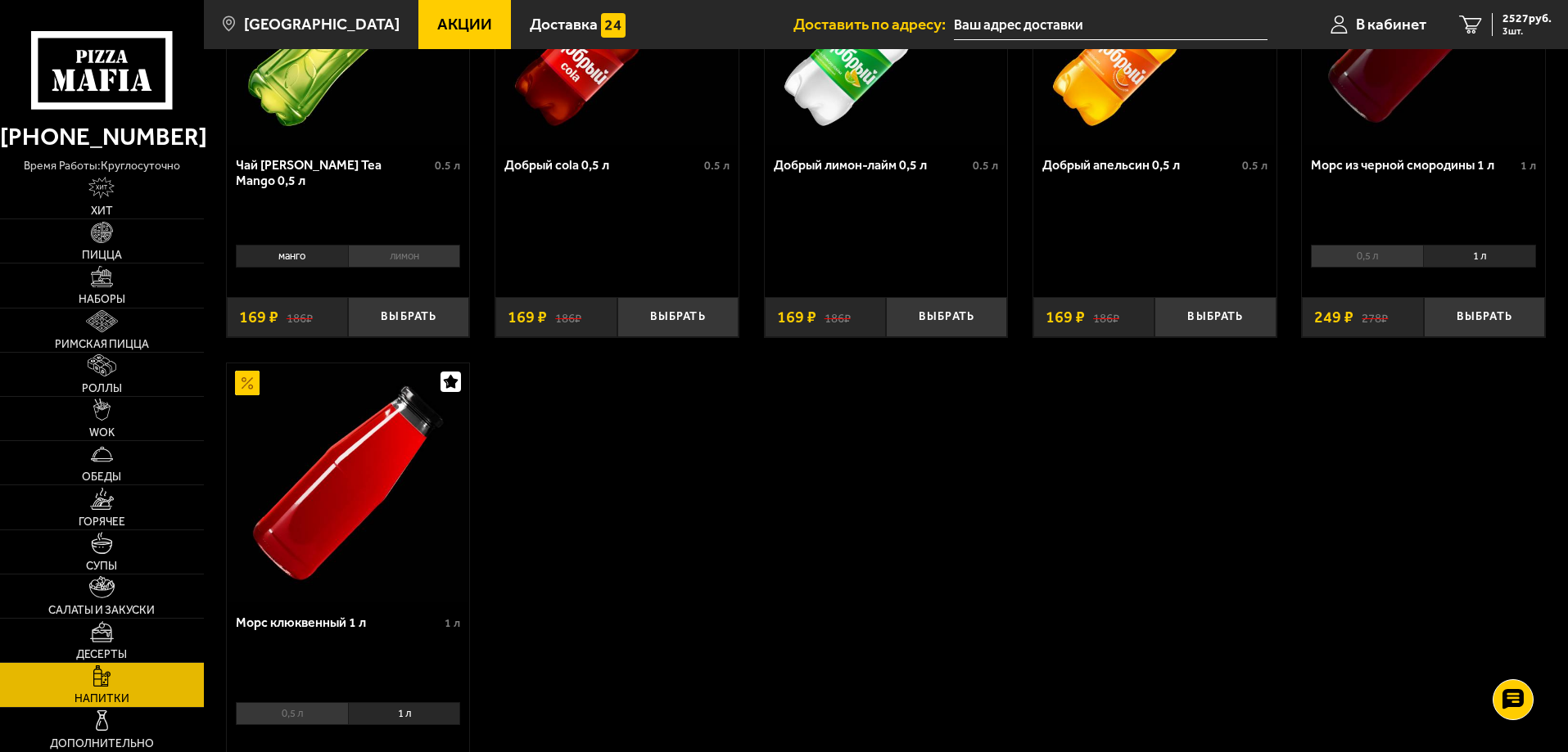
scroll to position [327, 0]
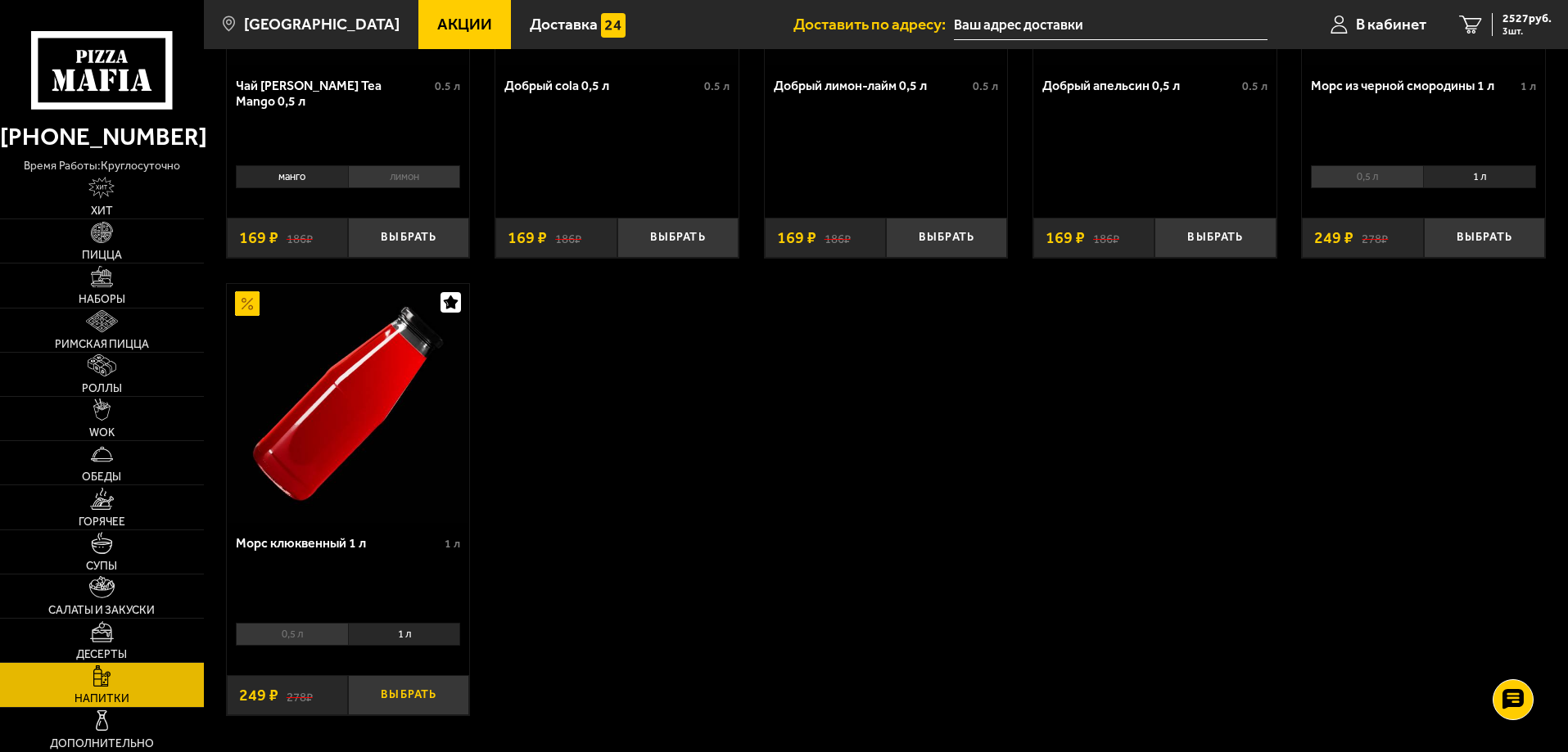
click at [404, 696] on button "Выбрать" at bounding box center [408, 695] width 121 height 40
click at [449, 701] on button "+" at bounding box center [449, 695] width 40 height 40
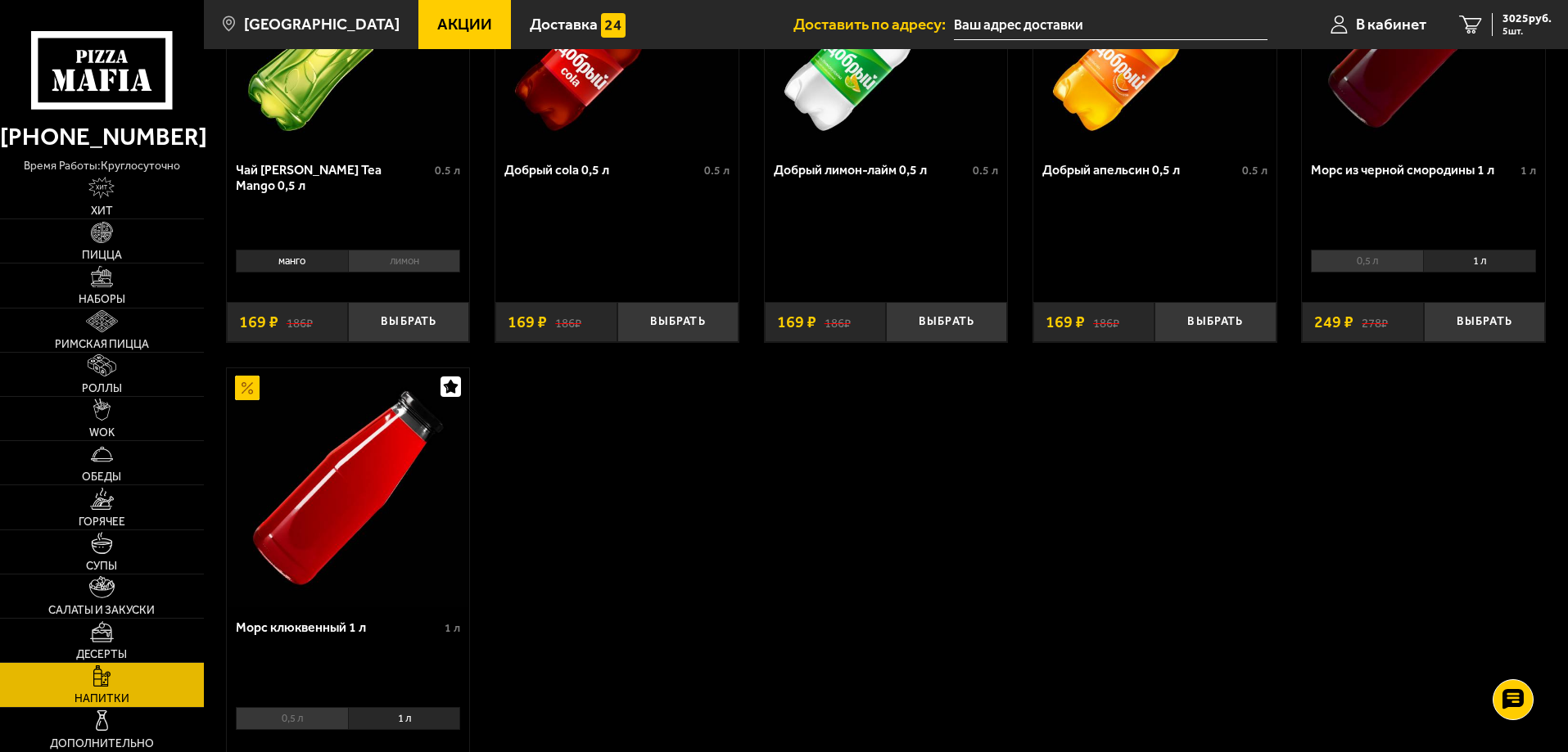
scroll to position [164, 0]
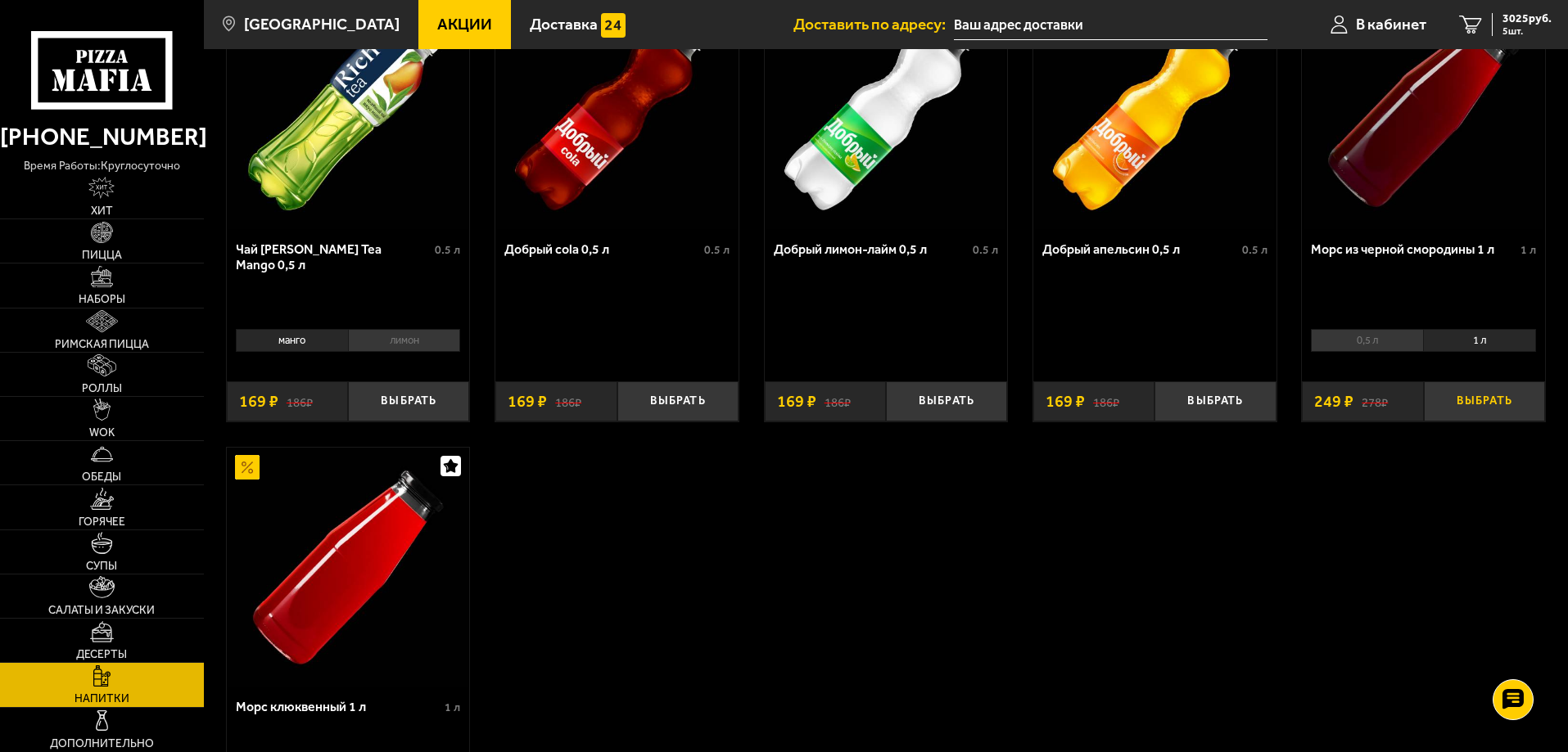
click at [1477, 397] on button "Выбрать" at bounding box center [1484, 401] width 121 height 40
click at [1528, 406] on button "+" at bounding box center [1524, 401] width 40 height 40
click at [1360, 553] on div "Чай Rich Green Tea Mango 0,5 л 0.5 л манго лимон 0 Выбрать 186 ₽ 169 ₽ Добрый c…" at bounding box center [886, 434] width 1364 height 934
click at [1524, 19] on span "3523 руб." at bounding box center [1527, 18] width 49 height 11
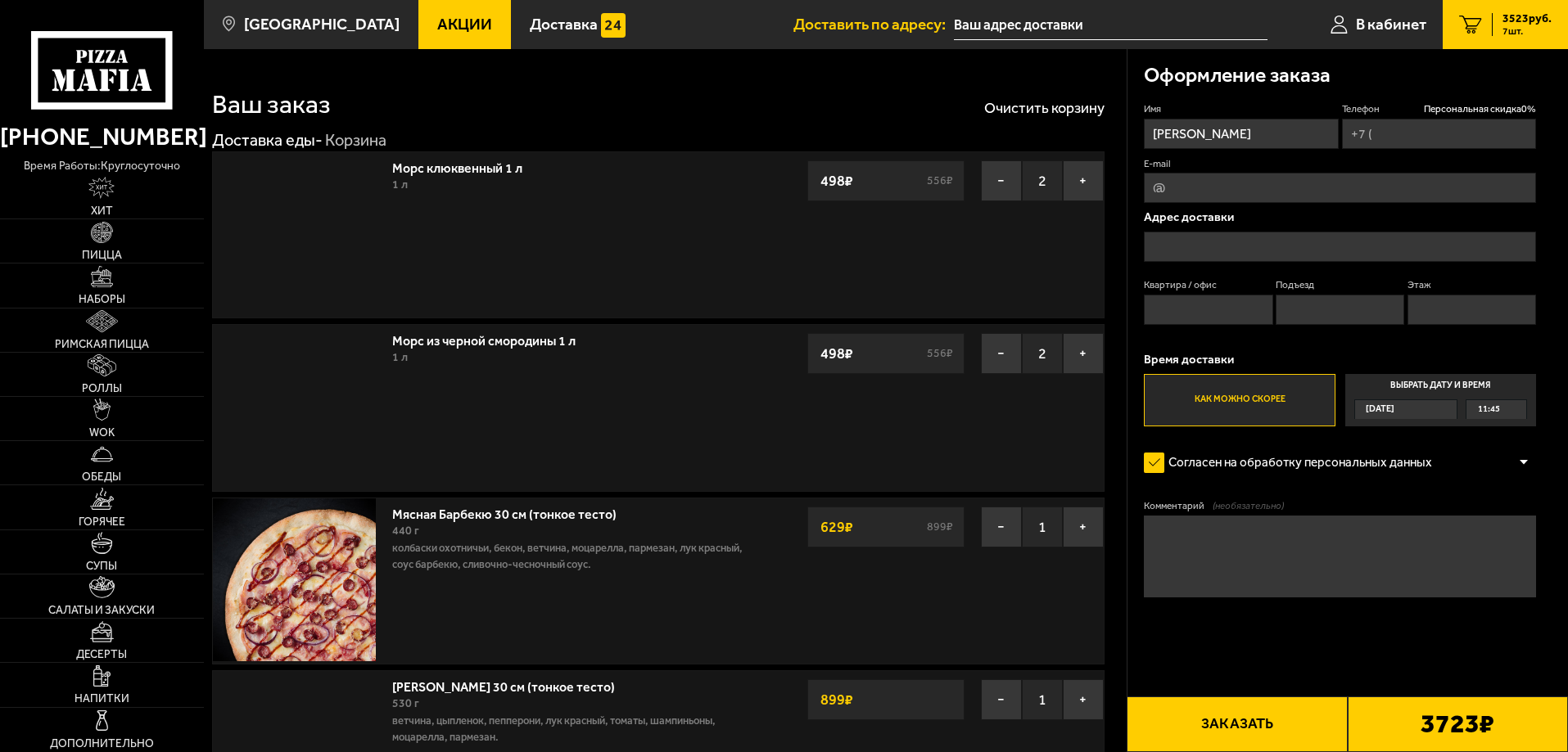
type input "[PHONE_NUMBER]"
type input "улица Оптиков, 6Н"
type input "0"
type input "1"
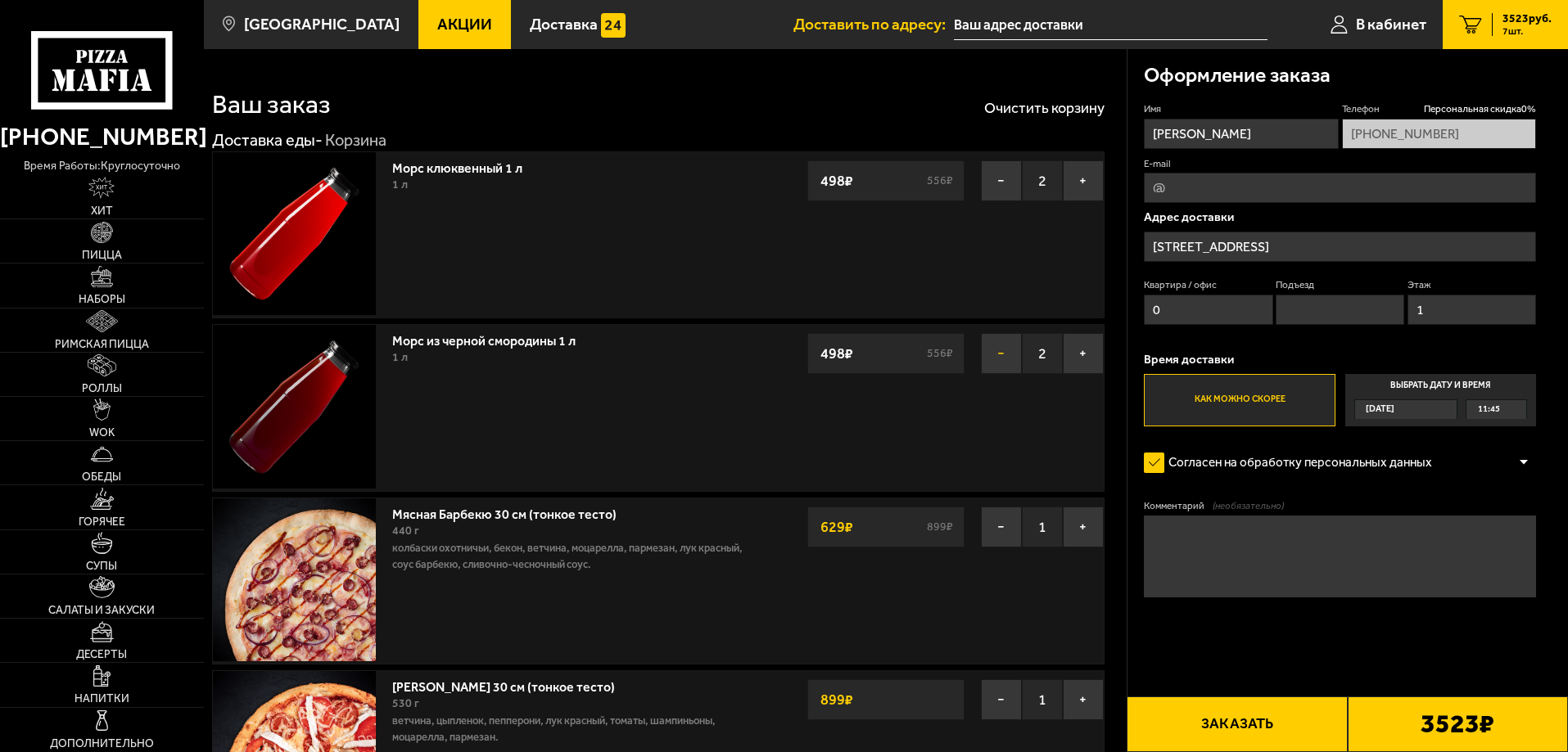
click at [996, 350] on button "−" at bounding box center [1002, 354] width 41 height 41
click at [1002, 177] on button "−" at bounding box center [1002, 181] width 41 height 41
click at [1241, 554] on textarea "Комментарий (необязательно)" at bounding box center [1340, 557] width 392 height 82
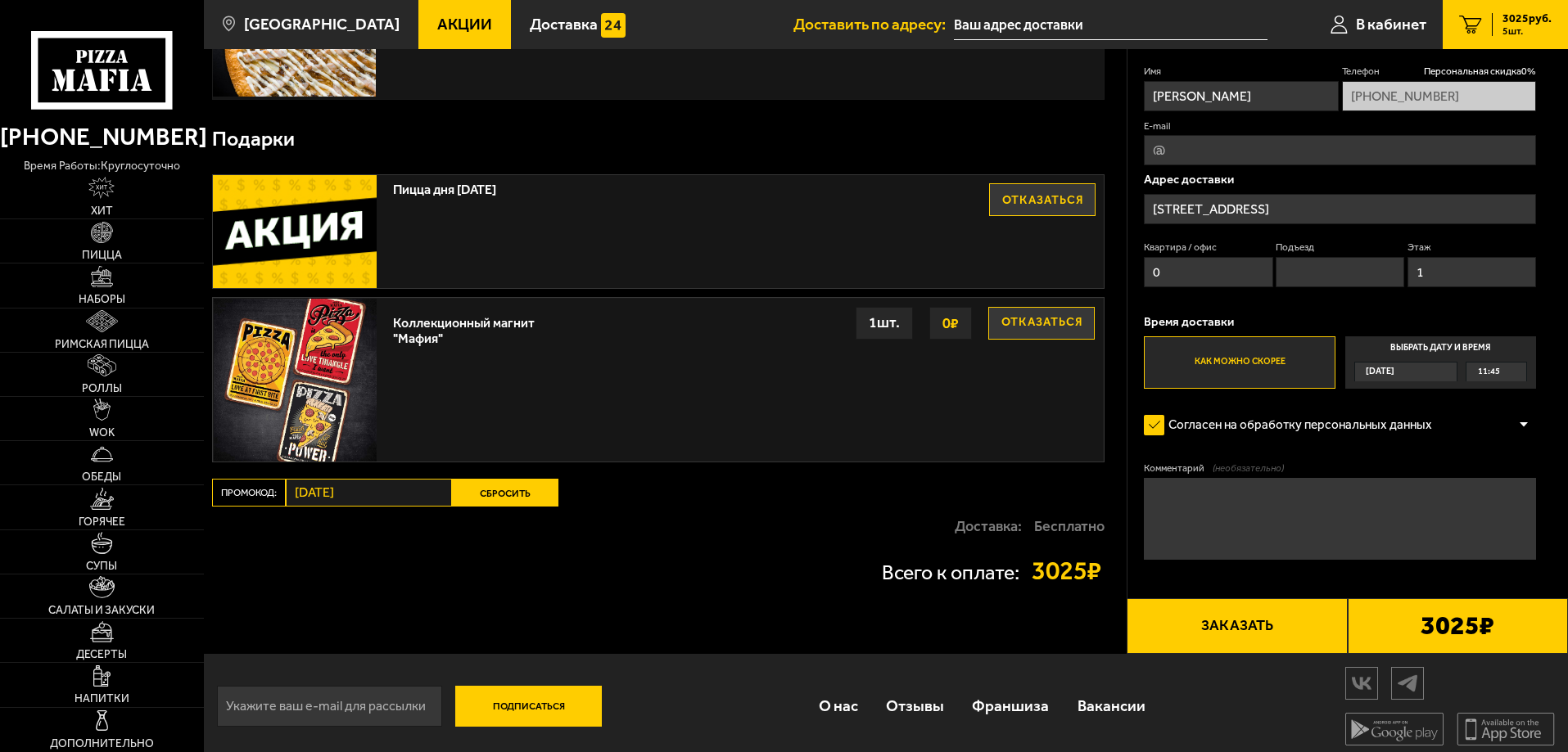
scroll to position [922, 0]
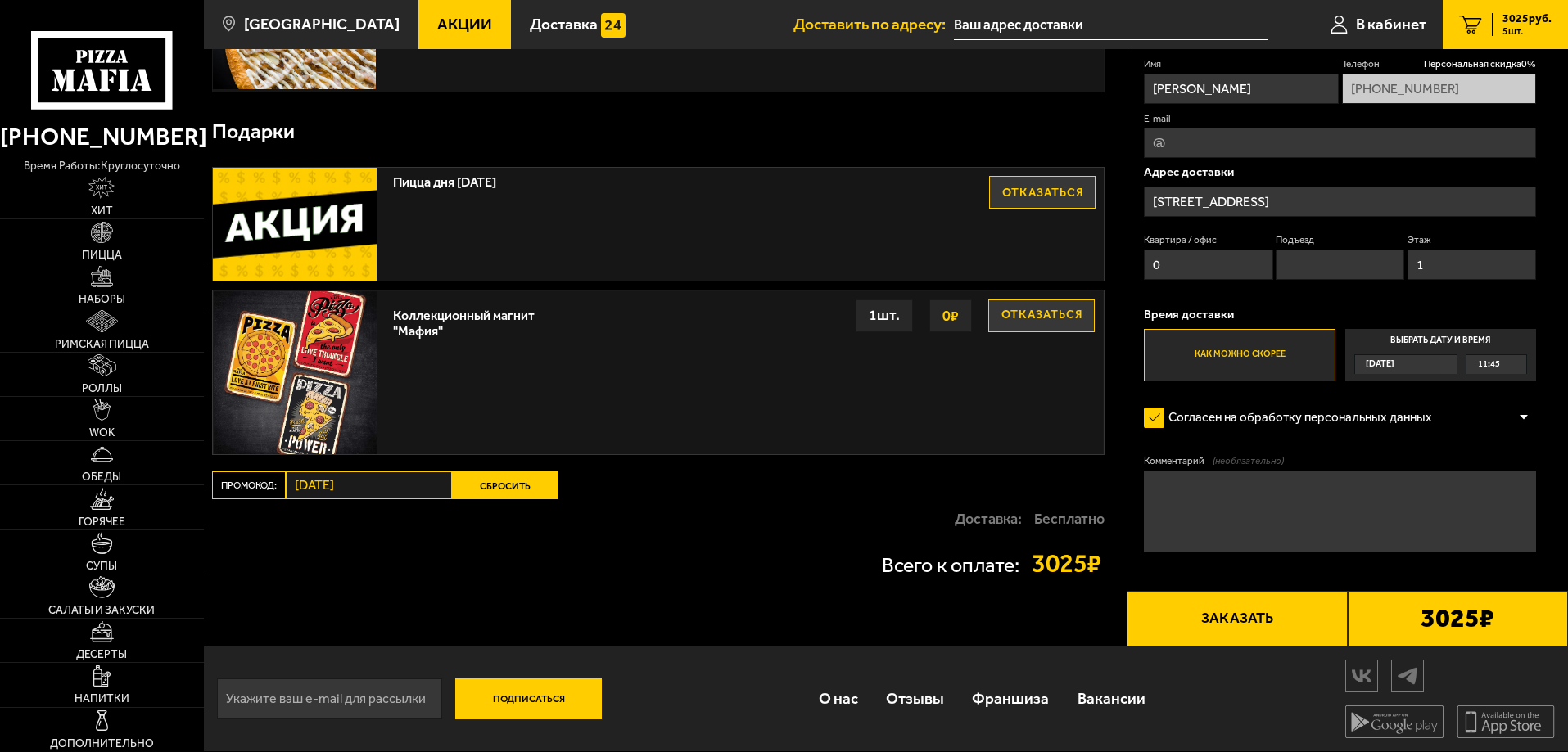
click at [1189, 500] on textarea "Комментарий (необязательно)" at bounding box center [1340, 512] width 392 height 82
type textarea "K"
type textarea "L"
click at [1504, 364] on div "11:45" at bounding box center [1497, 365] width 60 height 19
click at [0, 0] on input "Выбрать дату и время Сегодня 11:45" at bounding box center [0, 0] width 0 height 0
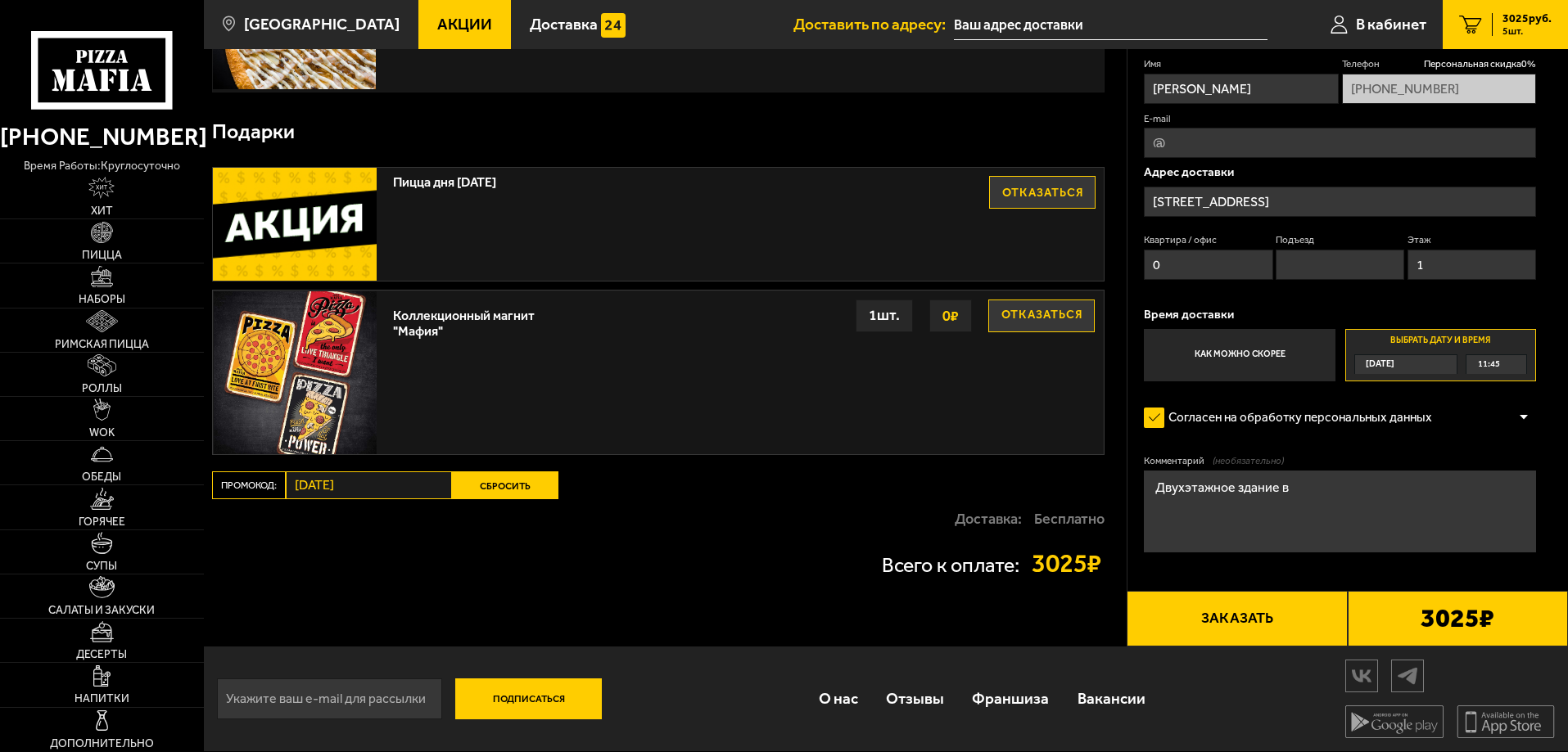
click at [1490, 362] on span "11:45" at bounding box center [1489, 365] width 22 height 19
click at [1506, 419] on li "12:15" at bounding box center [1497, 426] width 58 height 21
click at [1321, 481] on textarea "Двухэтажное здание в" at bounding box center [1340, 512] width 392 height 82
click at [1370, 480] on textarea "Двухэтажное здание вход со стороны оптиков" at bounding box center [1340, 512] width 392 height 82
click at [1379, 488] on textarea "Двухэтажное здание вход со стороны оптиков" at bounding box center [1340, 512] width 392 height 82
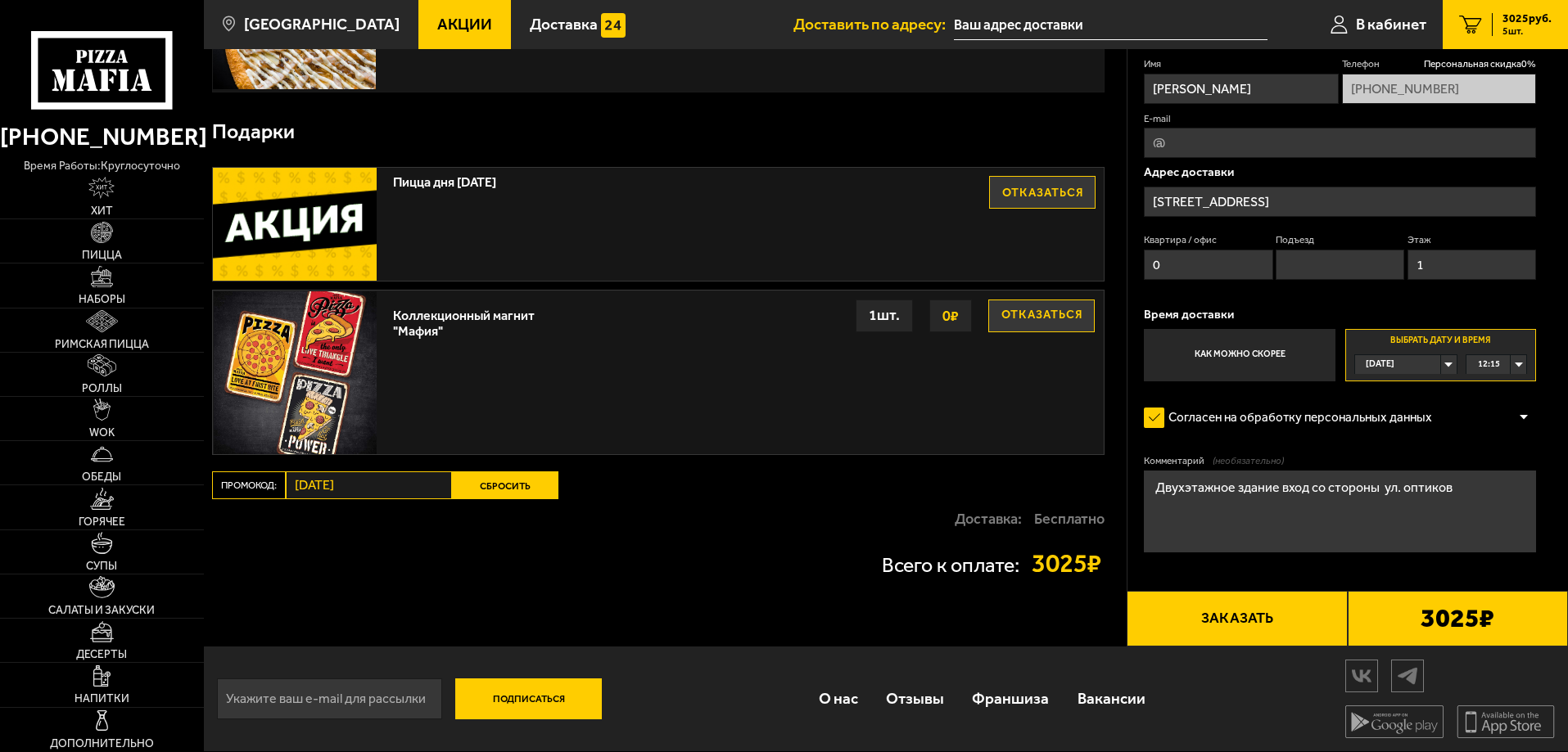
click at [1403, 491] on textarea "Двухэтажное здание вход со стороны ул. оптиков" at bounding box center [1340, 512] width 392 height 82
click at [1409, 489] on textarea "Двухэтажное здание вход со стороны ул. оптиков" at bounding box center [1340, 512] width 392 height 82
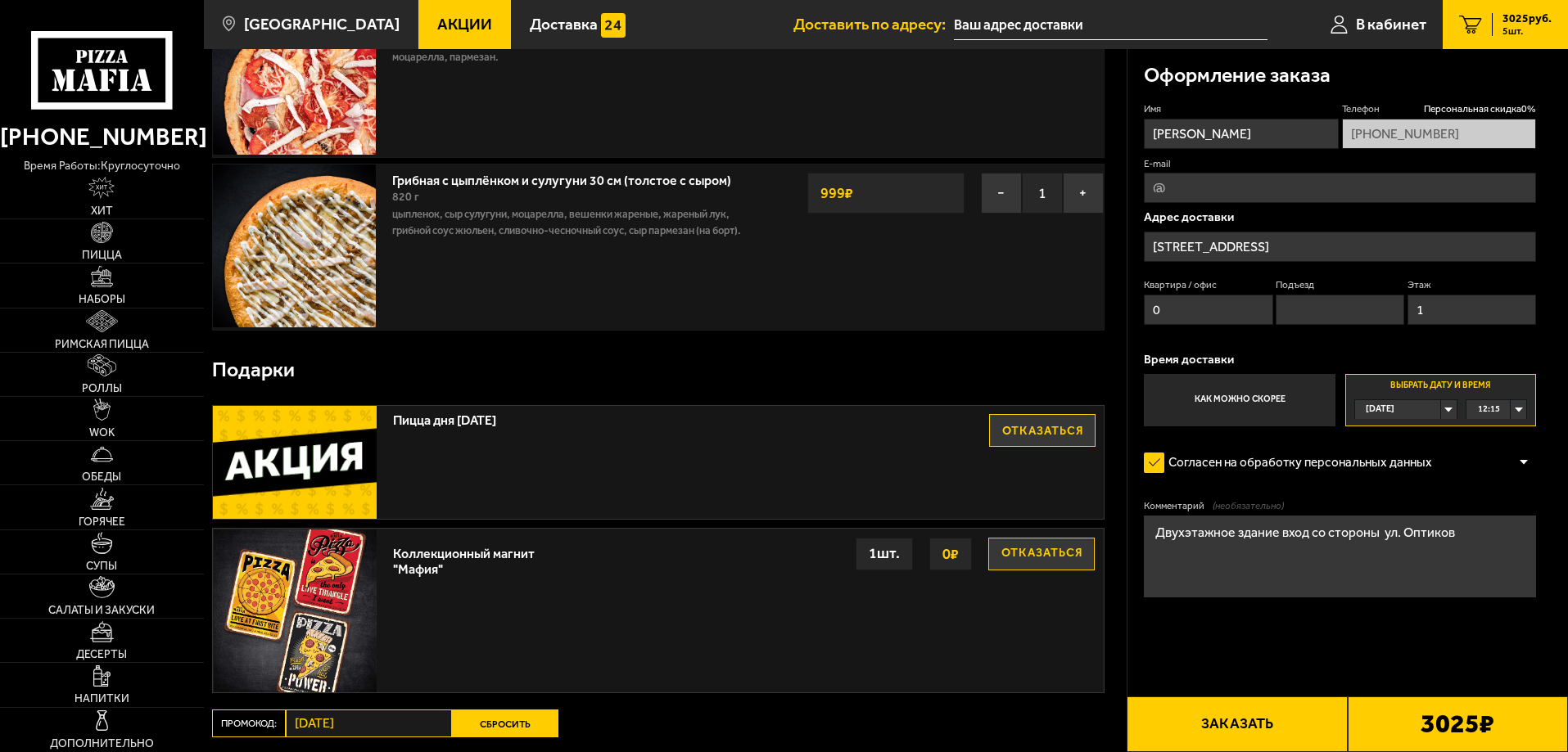
scroll to position [676, 0]
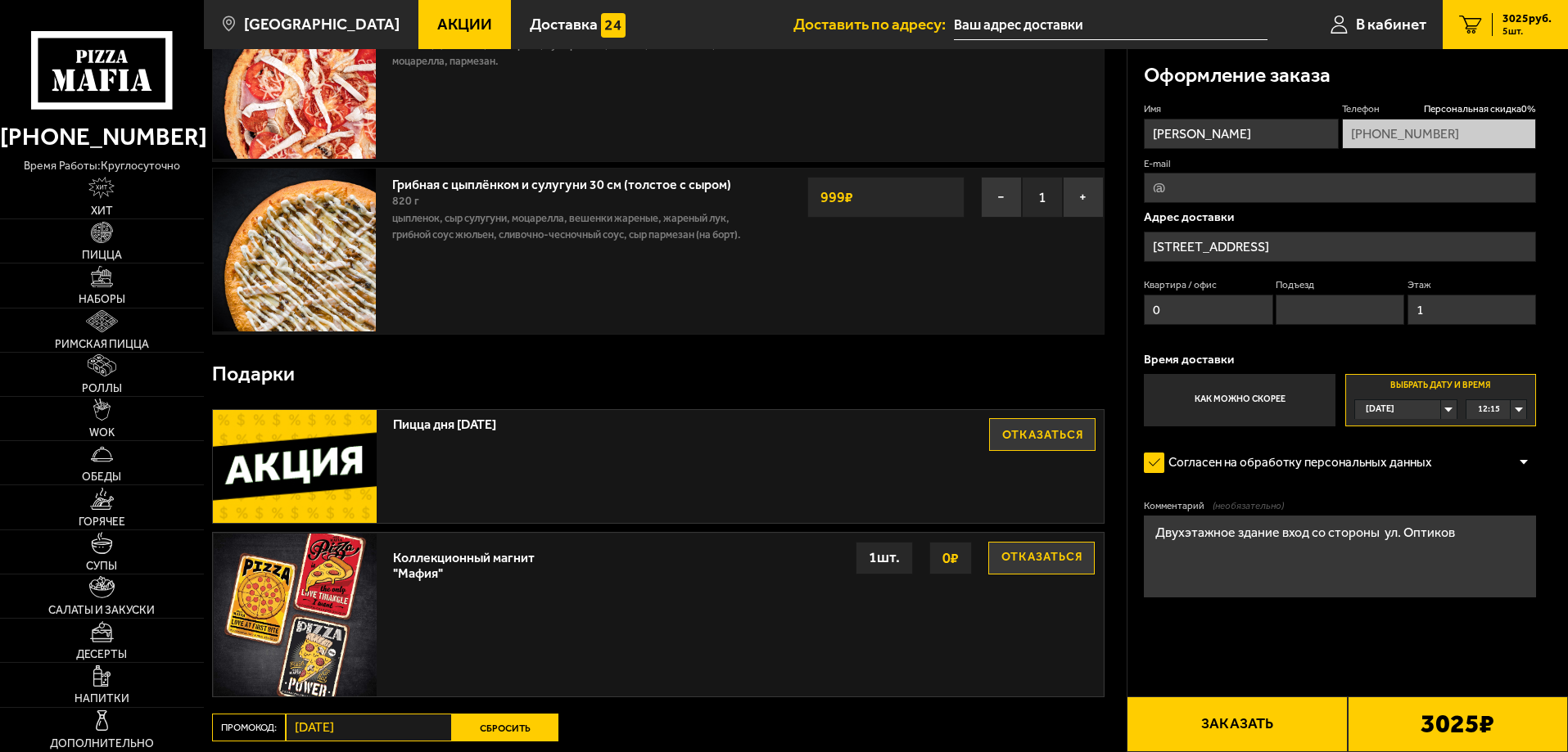
type textarea "Двухэтажное здание вход со стороны ул. Оптиков"
click at [1225, 188] on input "E-mail" at bounding box center [1340, 188] width 392 height 30
type input "Fominsa1989@gmail.com"
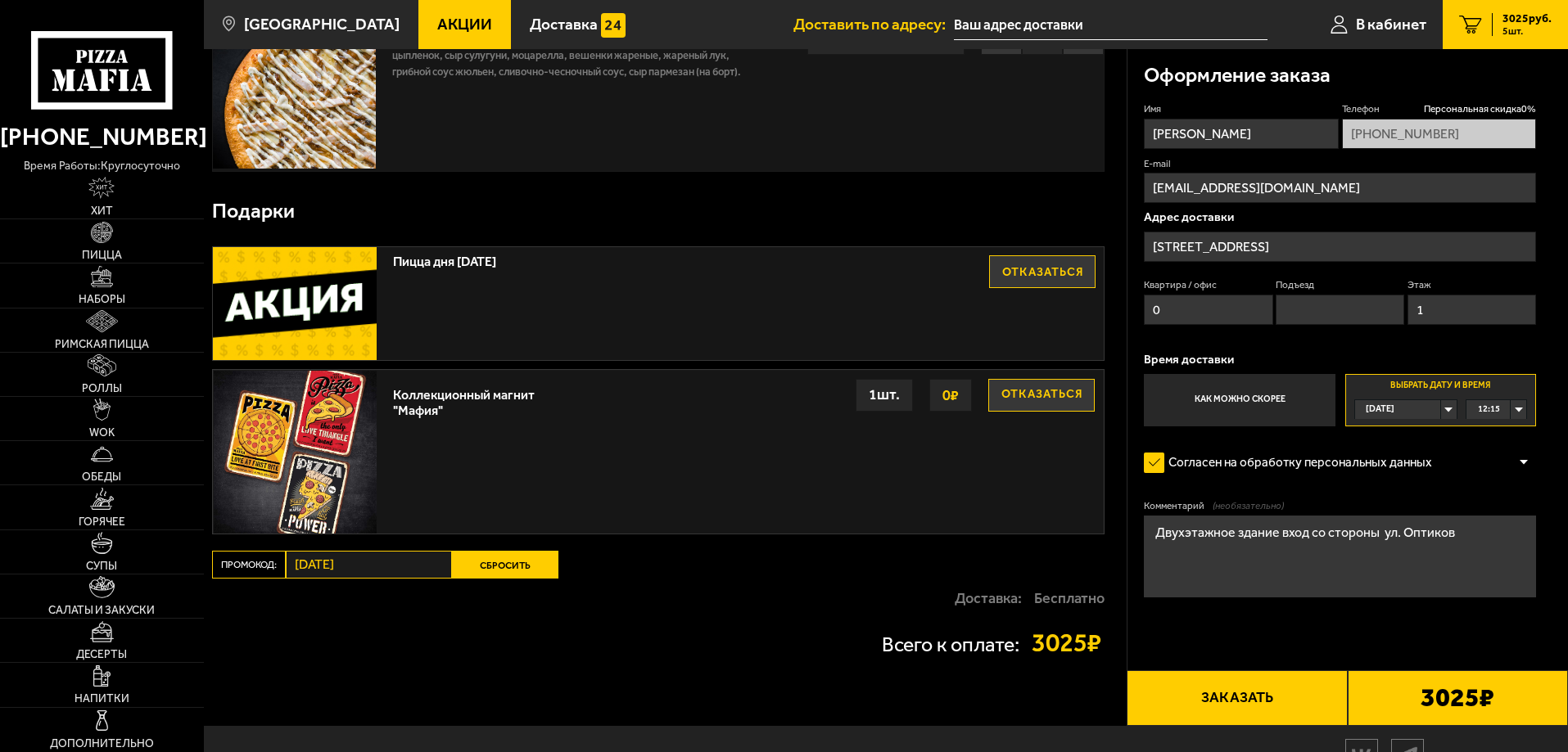
scroll to position [839, 0]
click at [1233, 705] on button "Заказать" at bounding box center [1236, 697] width 220 height 56
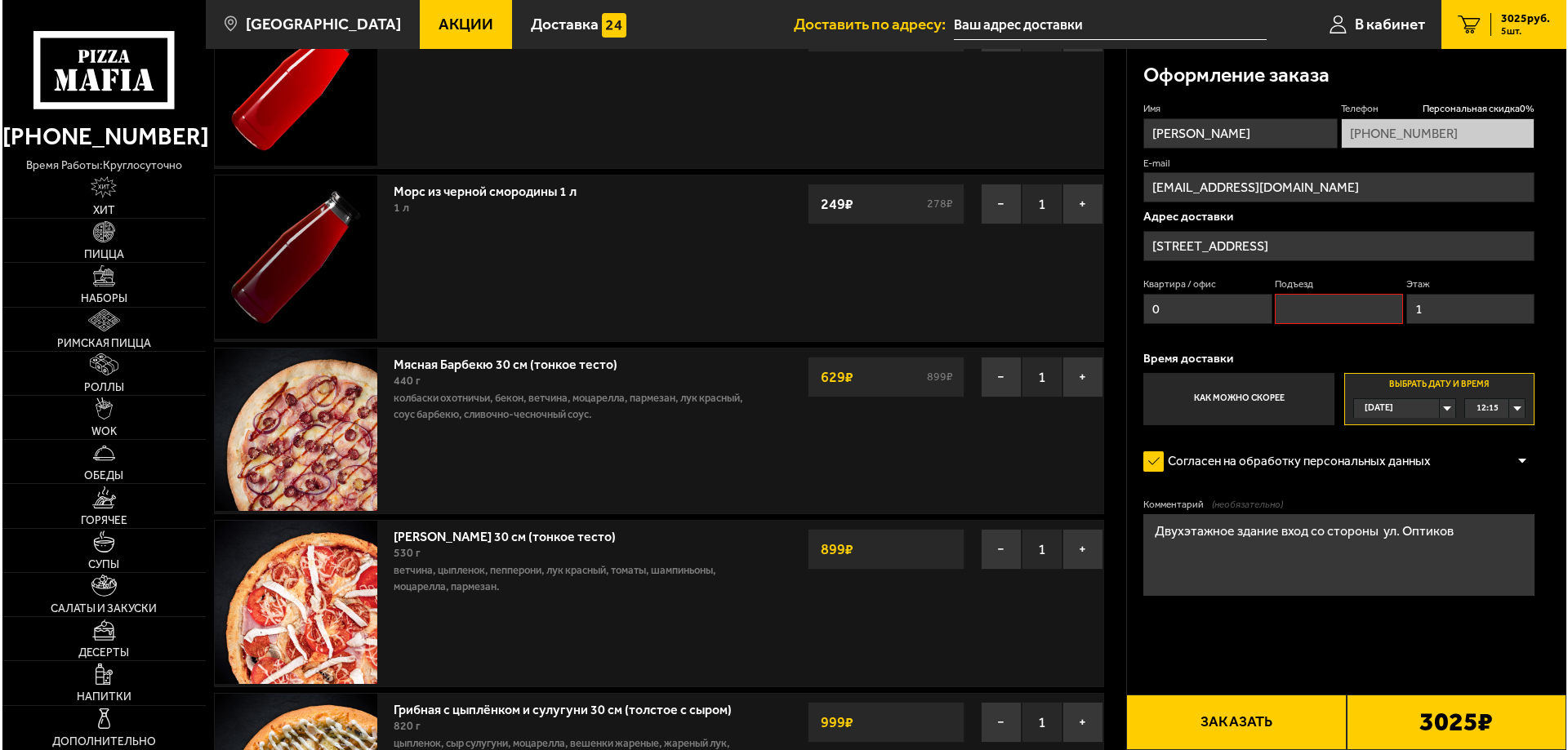
scroll to position [138, 0]
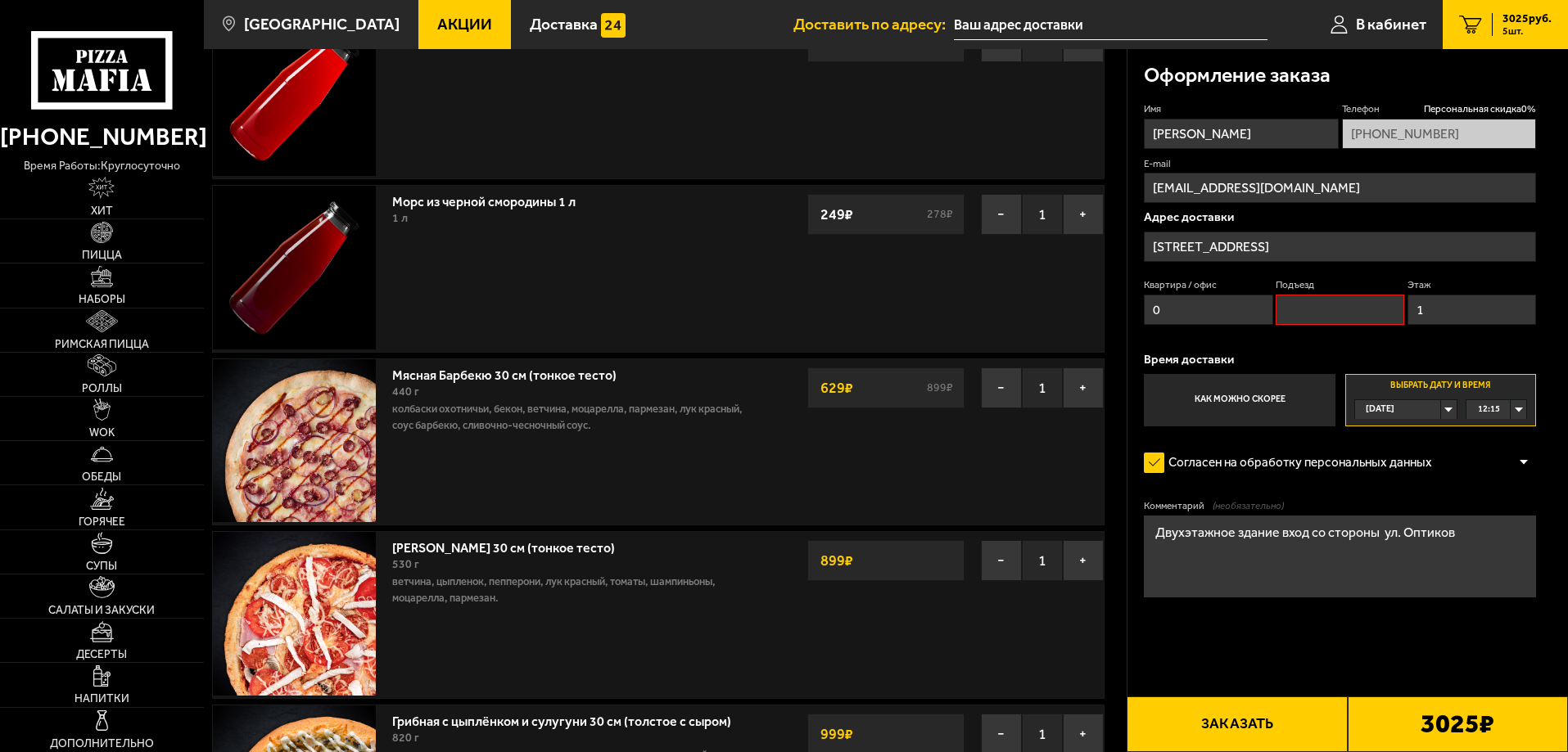
click at [1341, 315] on input "Подъезд" at bounding box center [1340, 309] width 129 height 30
type input "0"
click at [1458, 529] on textarea "Двухэтажное здание вход со стороны ул. Оптиков" at bounding box center [1340, 557] width 392 height 82
type textarea "Двухэтажное здание вход со стороны ул. Оптиков(калитка)"
click at [1520, 414] on div "12:15" at bounding box center [1497, 409] width 60 height 19
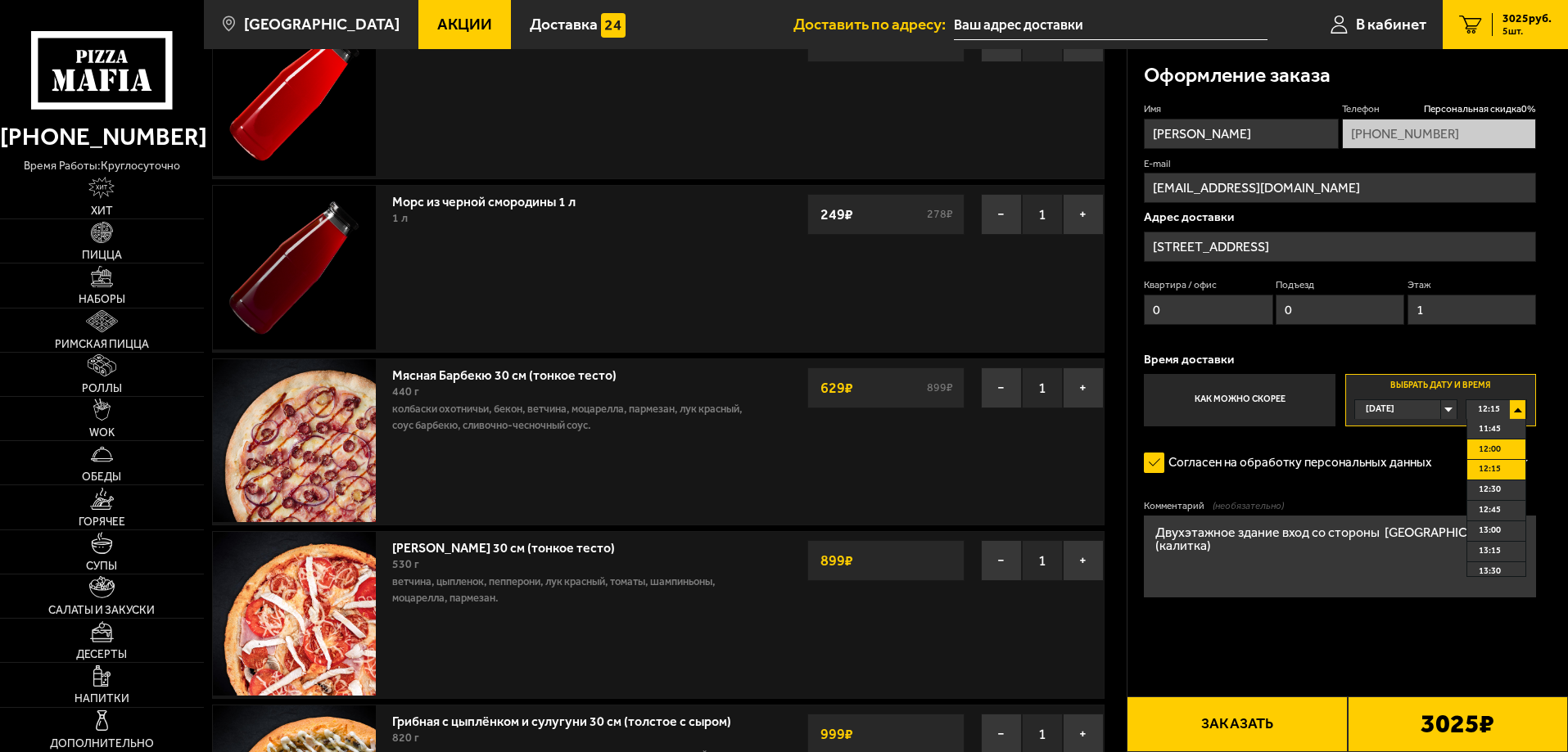
click at [1513, 450] on li "12:00" at bounding box center [1497, 450] width 58 height 21
click at [1235, 729] on button "Заказать" at bounding box center [1236, 724] width 220 height 56
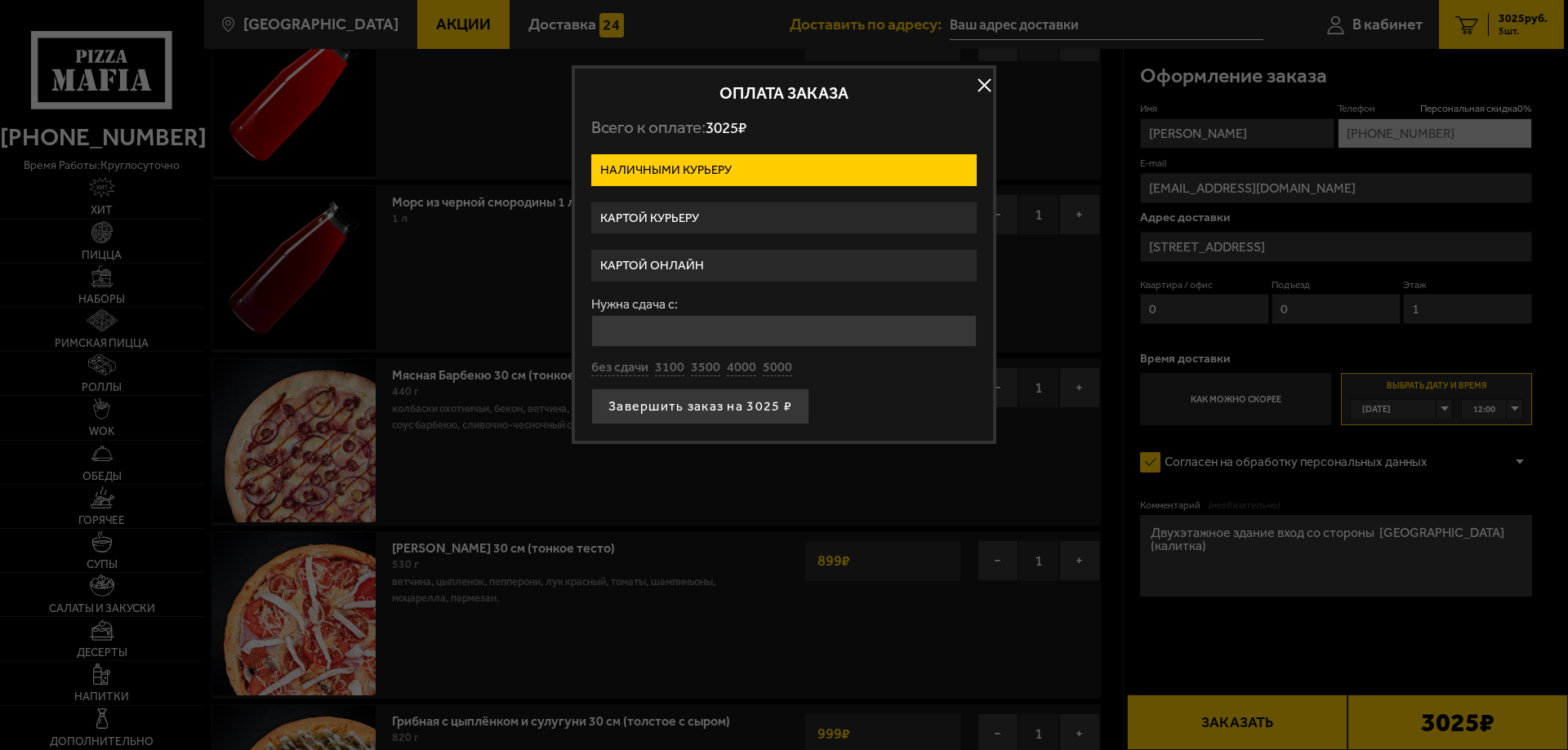
click at [693, 212] on label "Картой курьеру" at bounding box center [784, 218] width 385 height 32
click at [0, 0] on input "Картой курьеру" at bounding box center [0, 0] width 0 height 0
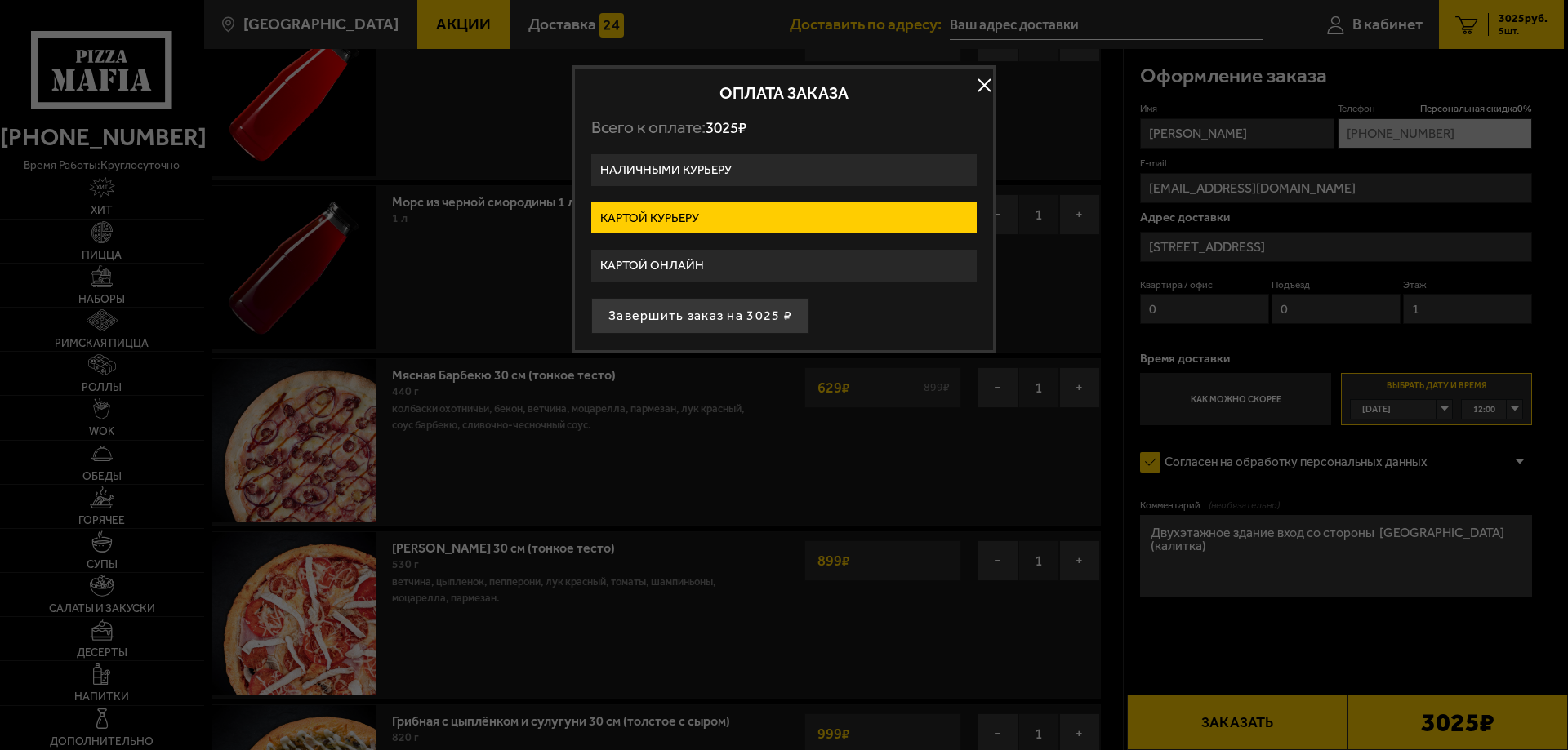
click at [673, 313] on button "Завершить заказ на 3025 ₽" at bounding box center [700, 316] width 218 height 36
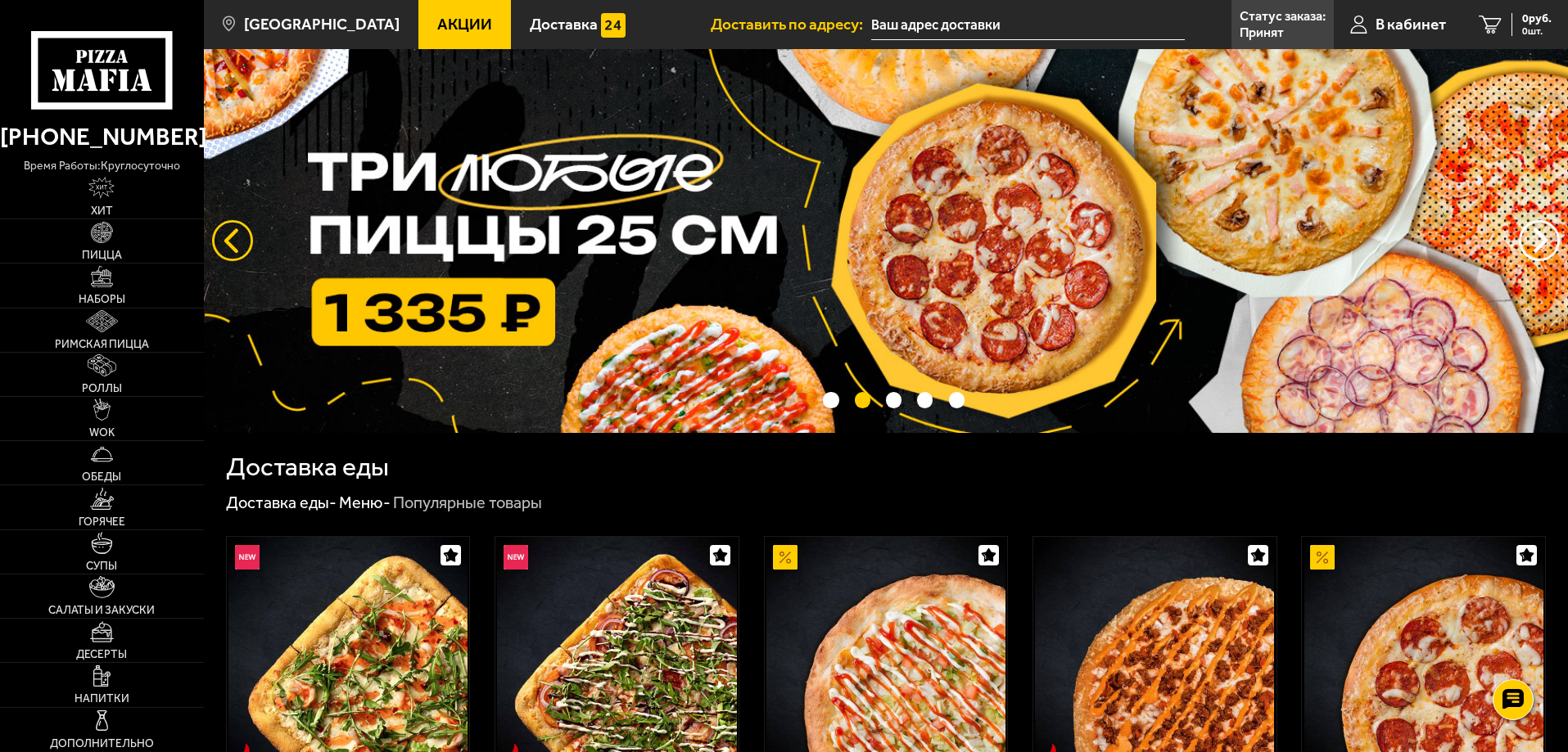
click at [236, 233] on button "следующий" at bounding box center [233, 241] width 41 height 41
drag, startPoint x: 233, startPoint y: 237, endPoint x: 225, endPoint y: 238, distance: 8.1
click at [230, 237] on button "следующий" at bounding box center [233, 241] width 41 height 41
